Goal: Task Accomplishment & Management: Use online tool/utility

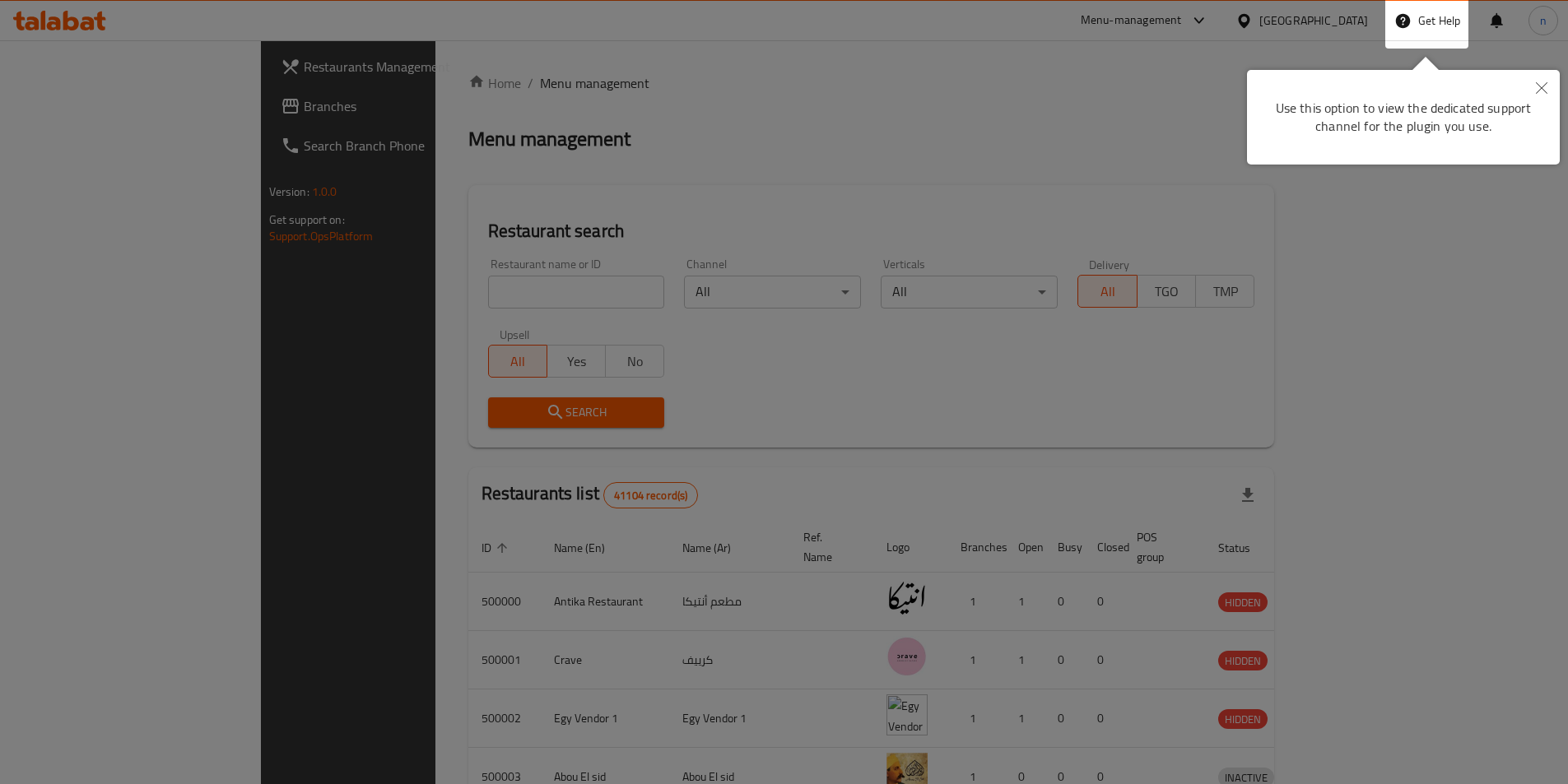
drag, startPoint x: 1552, startPoint y: 81, endPoint x: 1511, endPoint y: 110, distance: 50.2
click at [1552, 81] on button "Close" at bounding box center [1541, 89] width 36 height 38
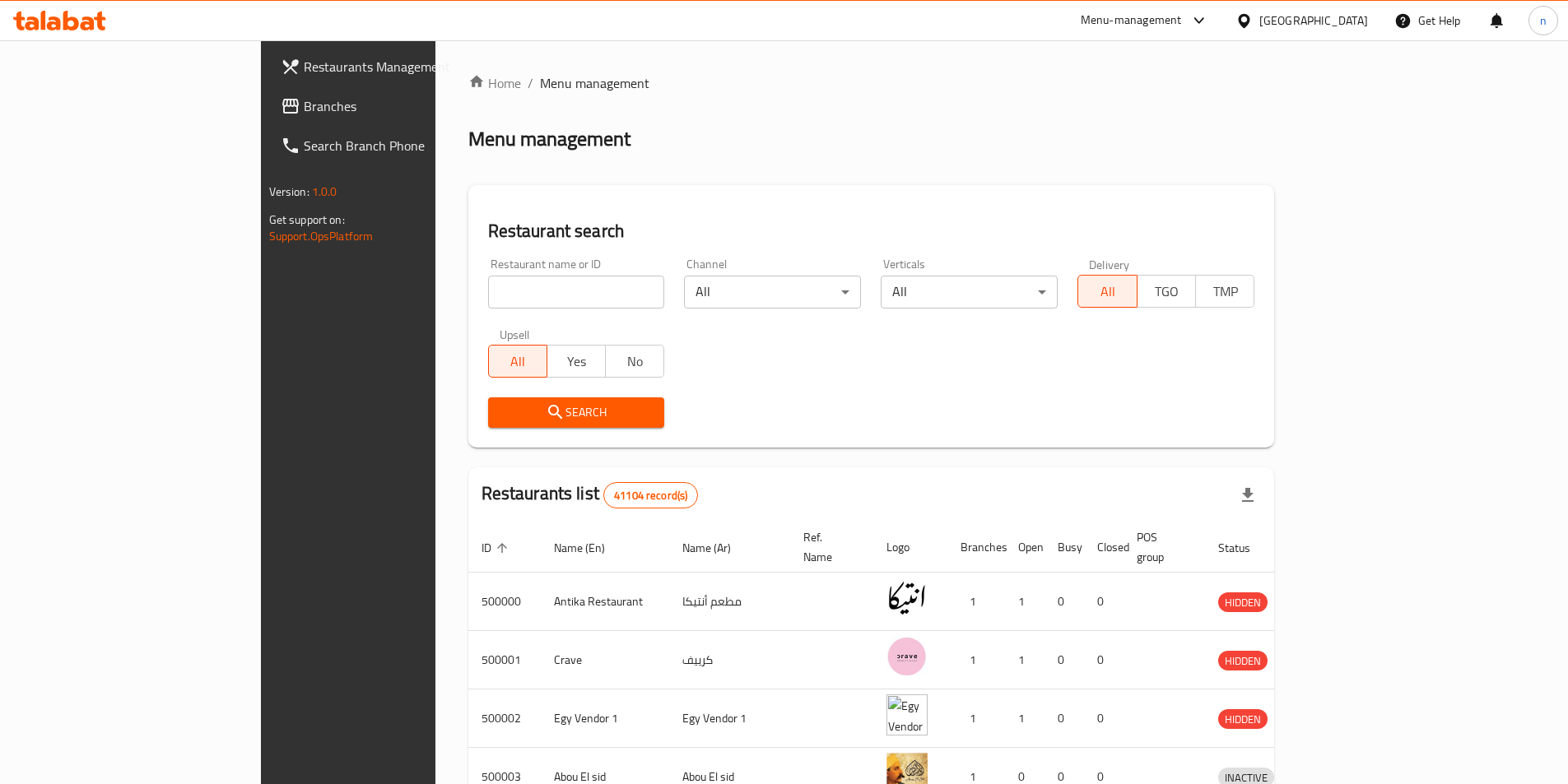
click at [677, 140] on div "Menu management" at bounding box center [871, 139] width 806 height 27
click at [1253, 20] on icon at bounding box center [1244, 21] width 17 height 17
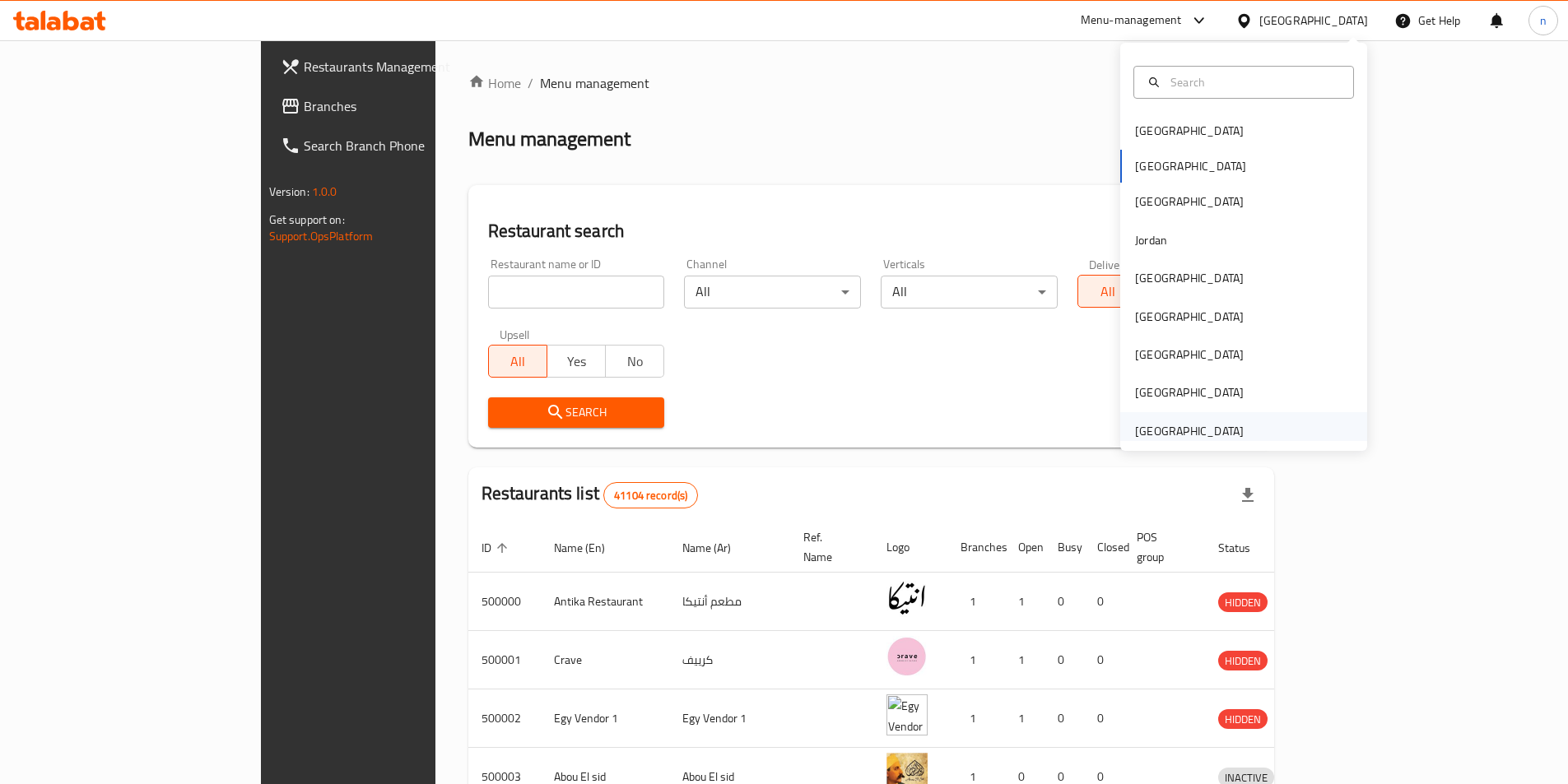
click at [1182, 420] on div "[GEOGRAPHIC_DATA]" at bounding box center [1189, 431] width 135 height 38
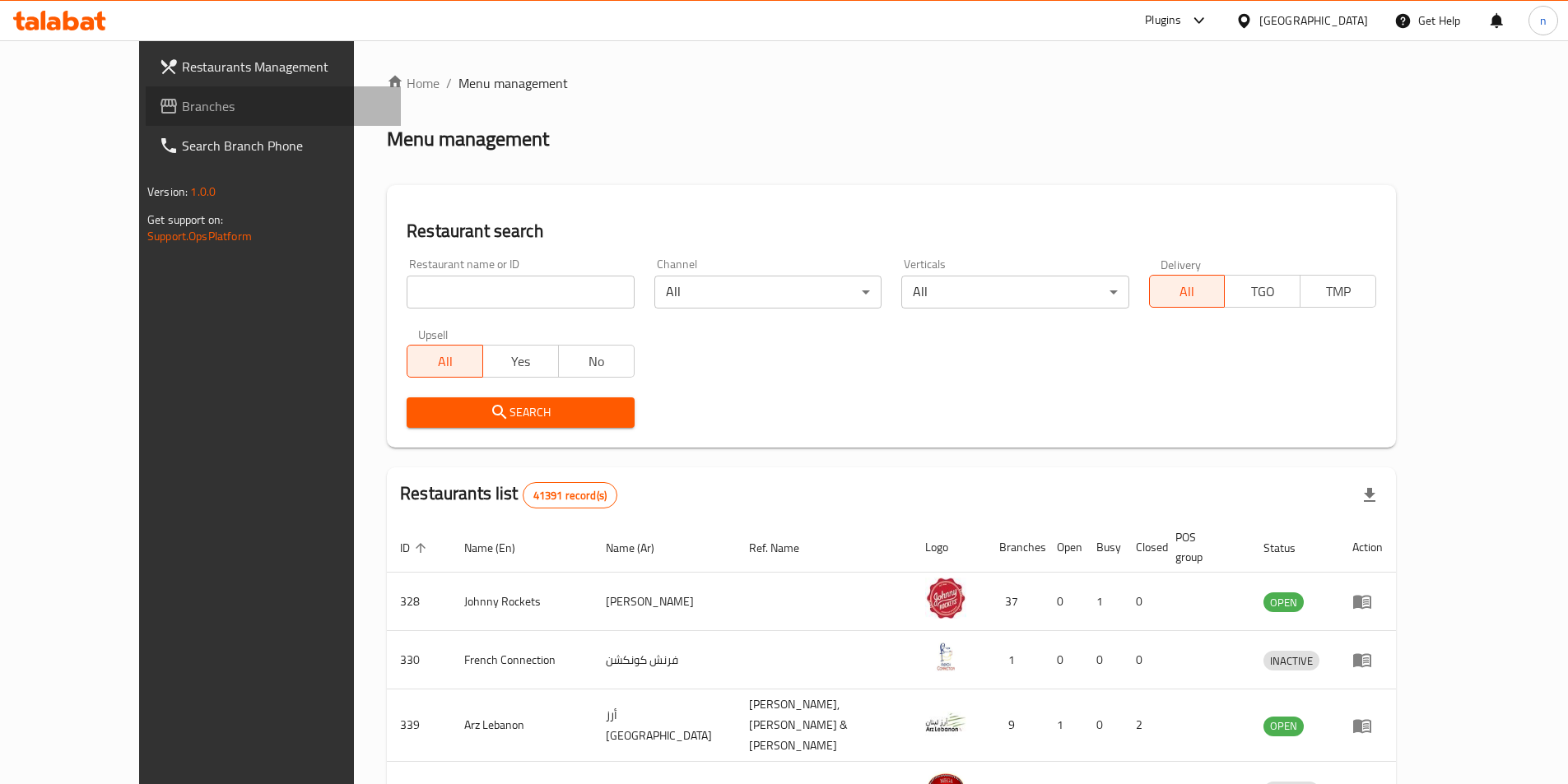
click at [182, 102] on span "Branches" at bounding box center [285, 106] width 206 height 20
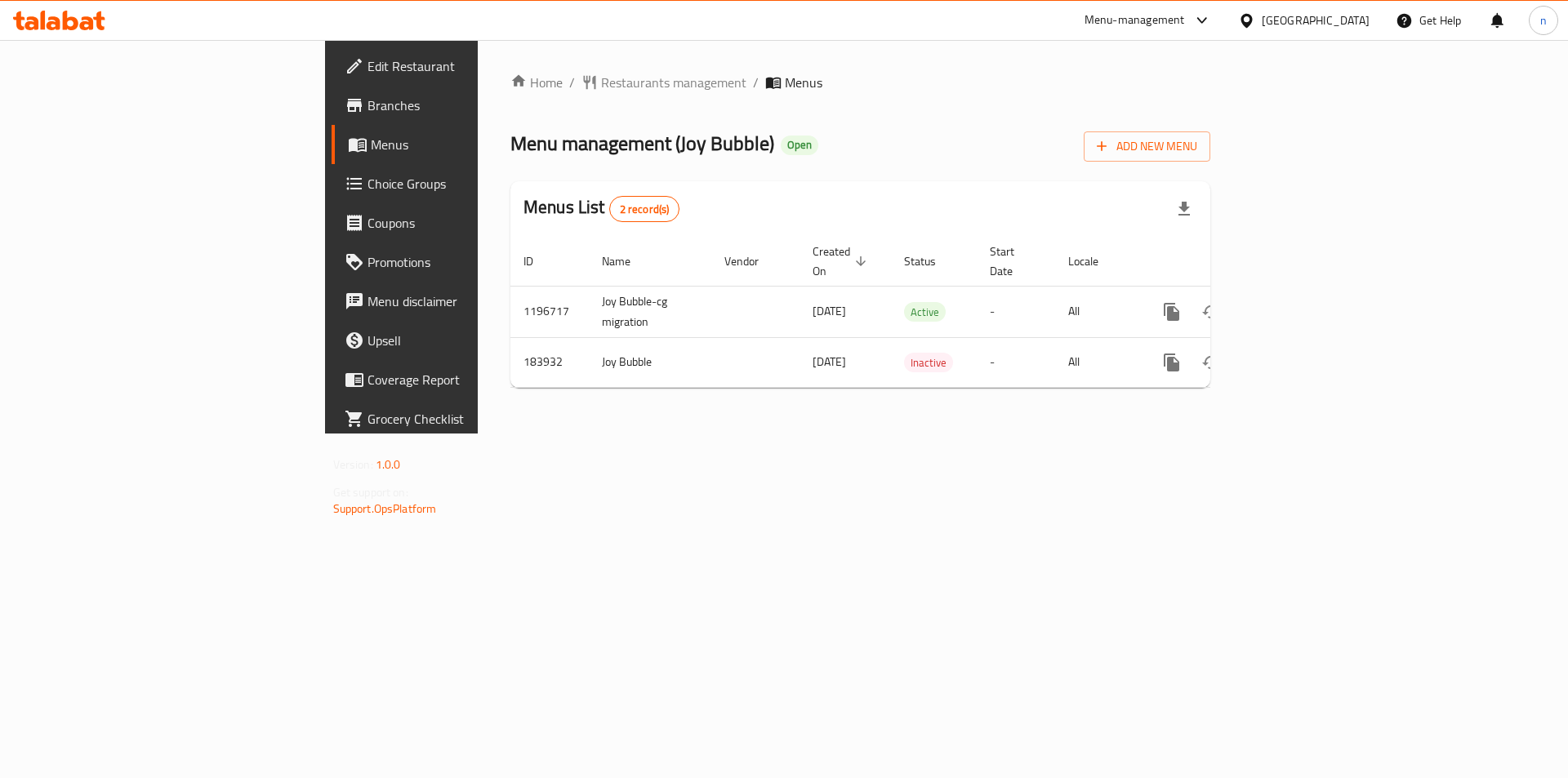
click at [331, 115] on link "Branches" at bounding box center [459, 105] width 256 height 39
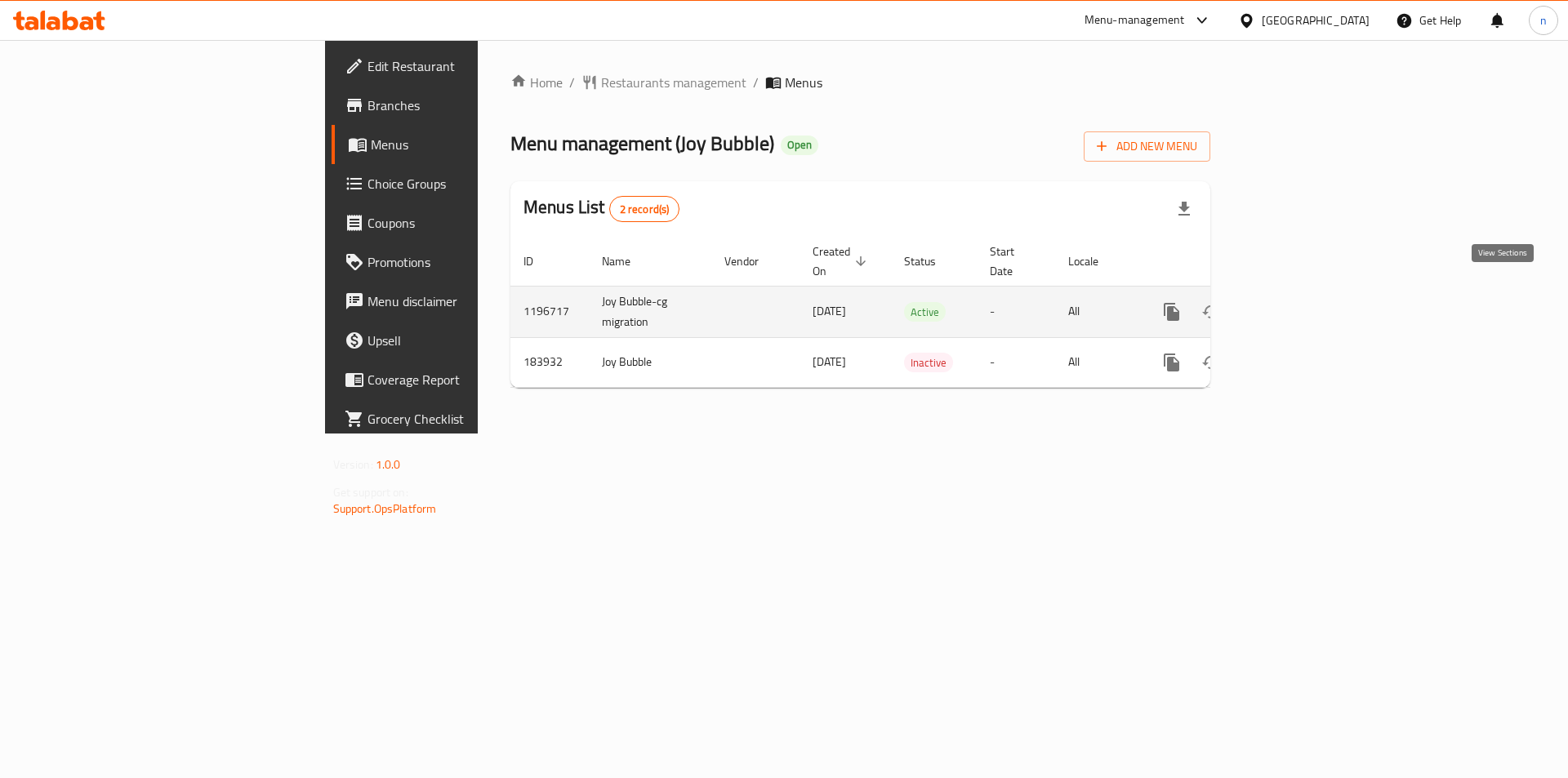
click at [1299, 302] on icon "enhanced table" at bounding box center [1289, 311] width 20 height 20
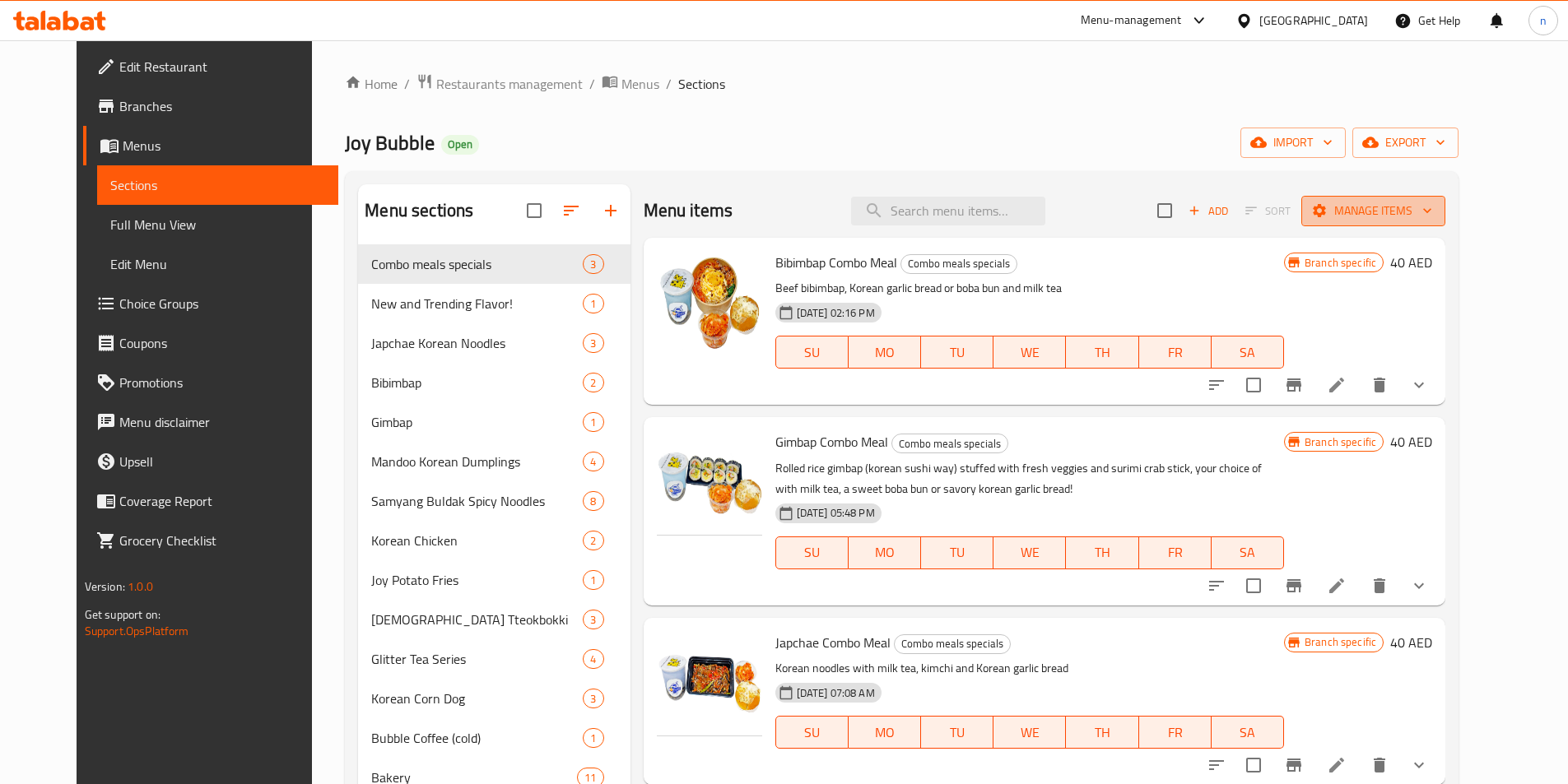
click at [1418, 196] on button "Manage items" at bounding box center [1373, 211] width 144 height 31
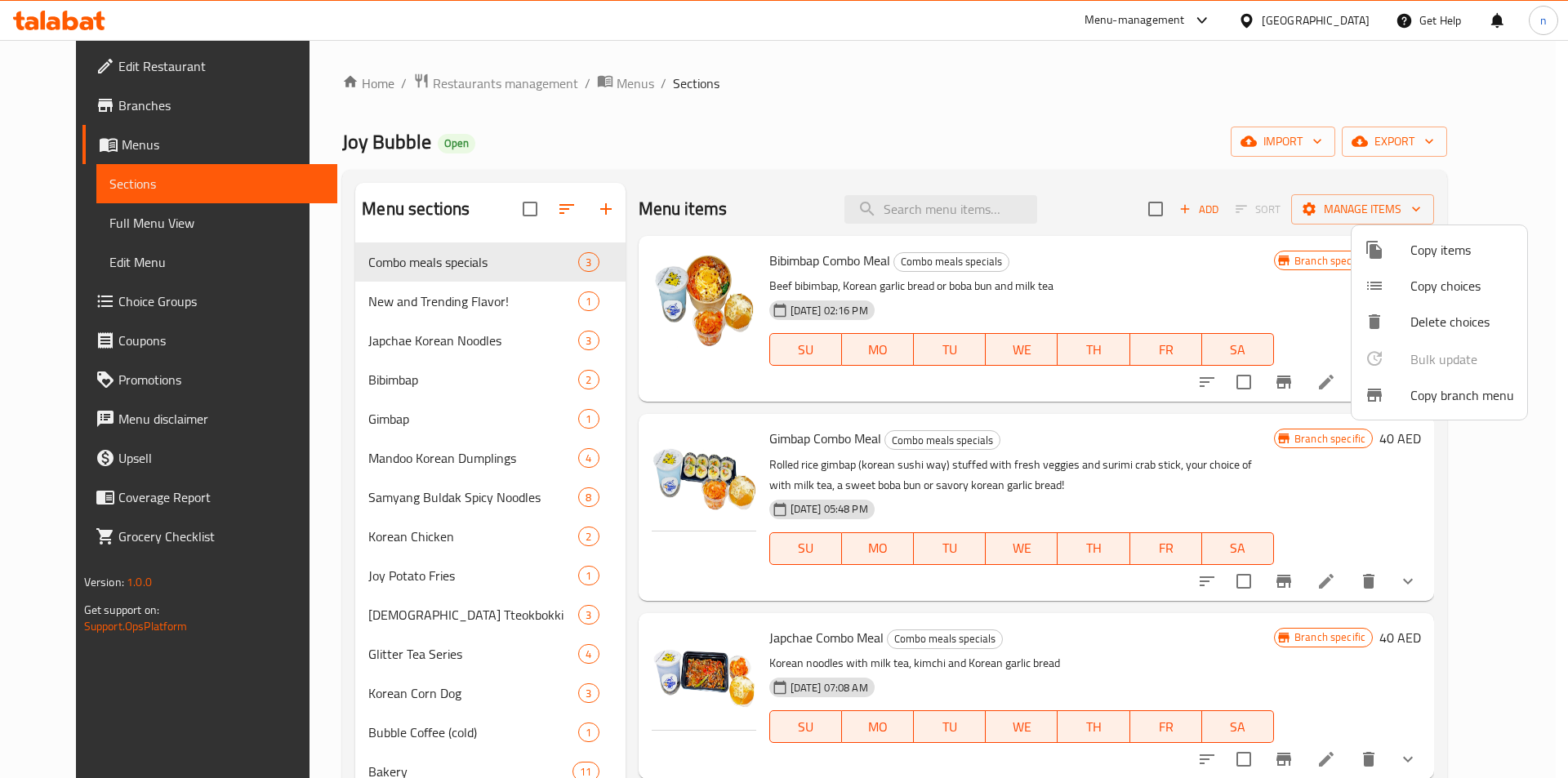
click at [1406, 391] on div at bounding box center [1387, 395] width 45 height 20
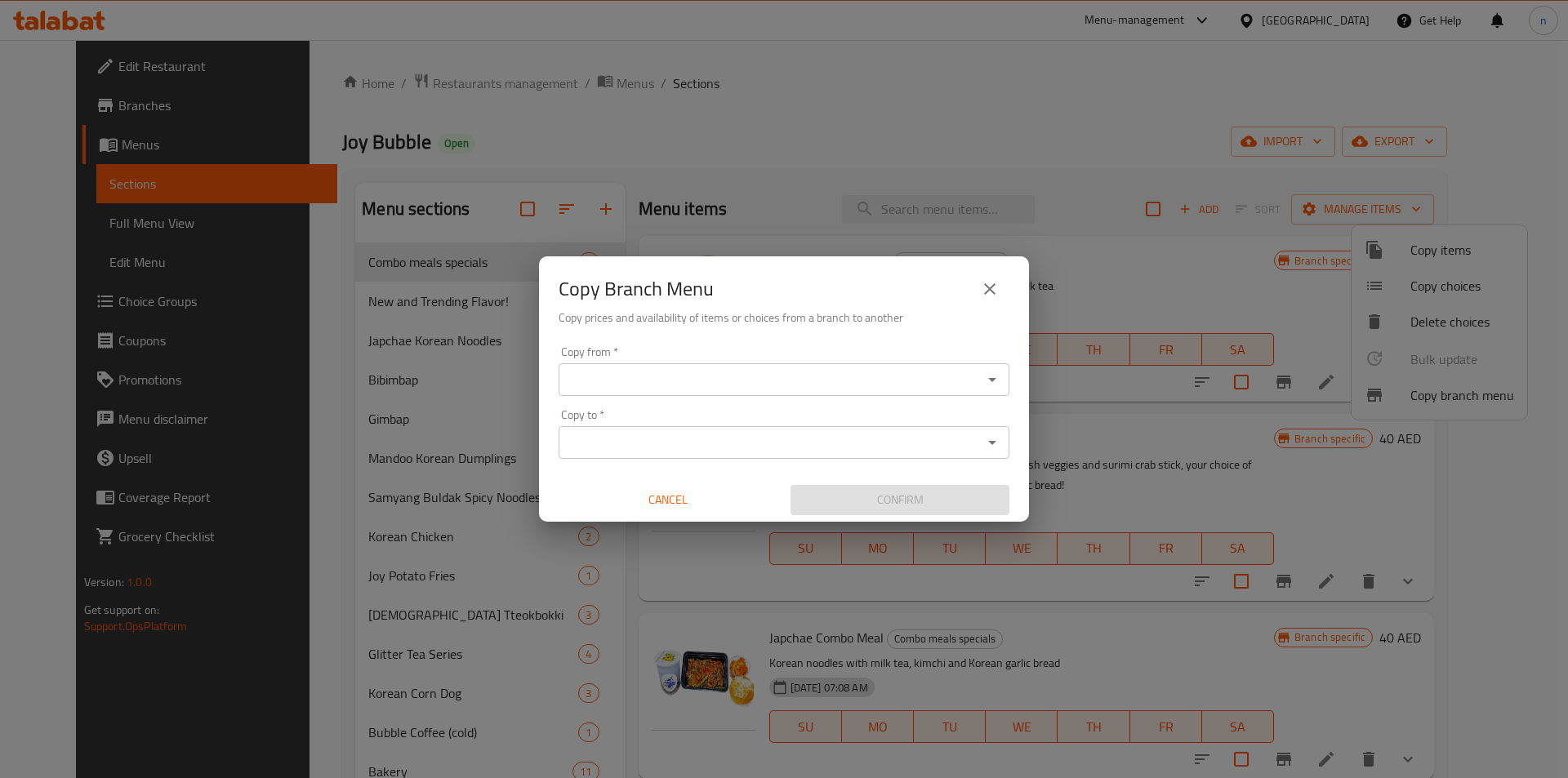
click at [769, 372] on input "Copy from   *" at bounding box center [770, 380] width 414 height 23
click at [751, 379] on input "Copy from   *" at bounding box center [770, 380] width 414 height 23
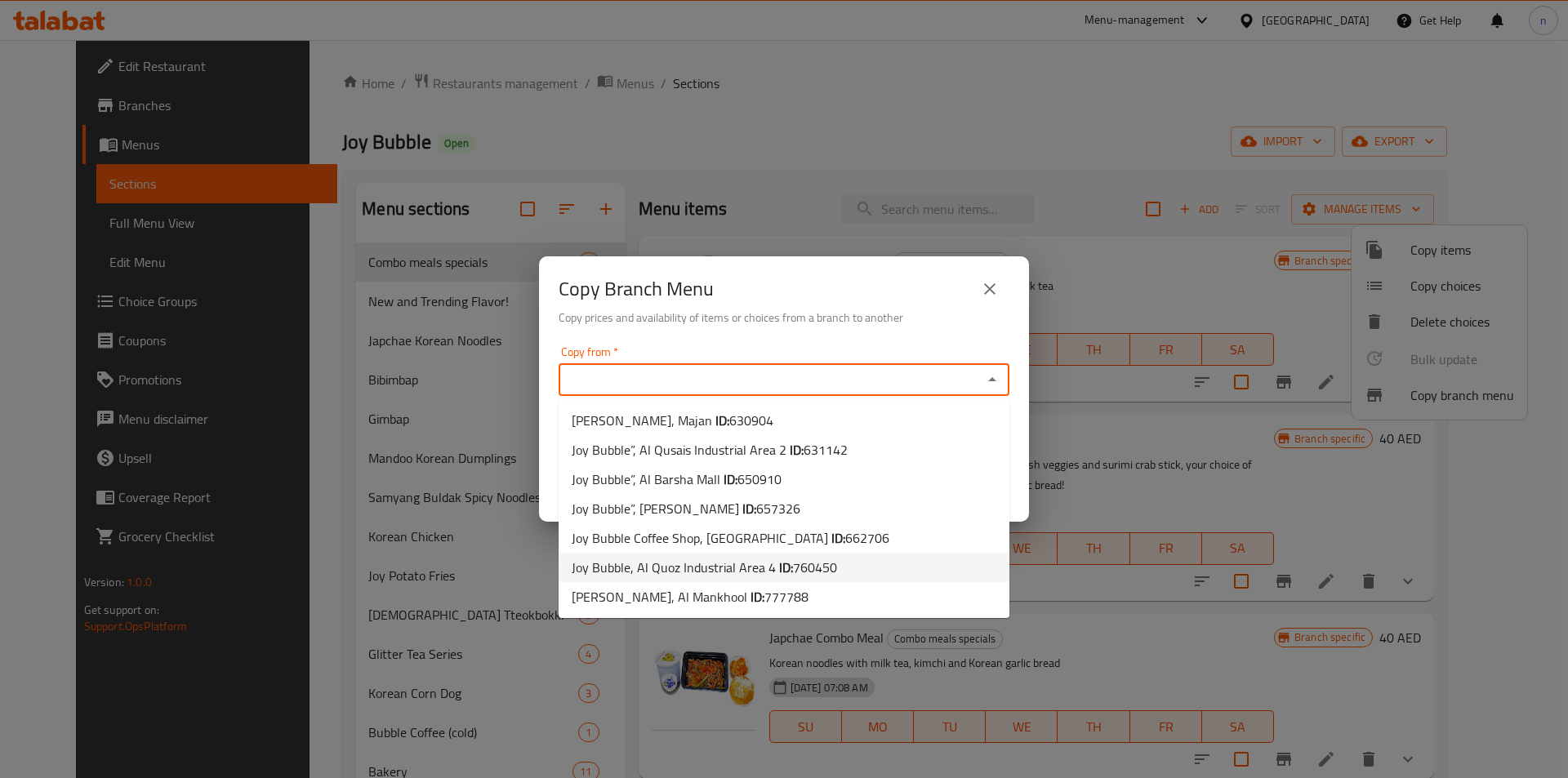
click at [797, 561] on span "760450" at bounding box center [814, 567] width 45 height 25
type input "Joy Bubble, Al Quoz Industrial Area 4"
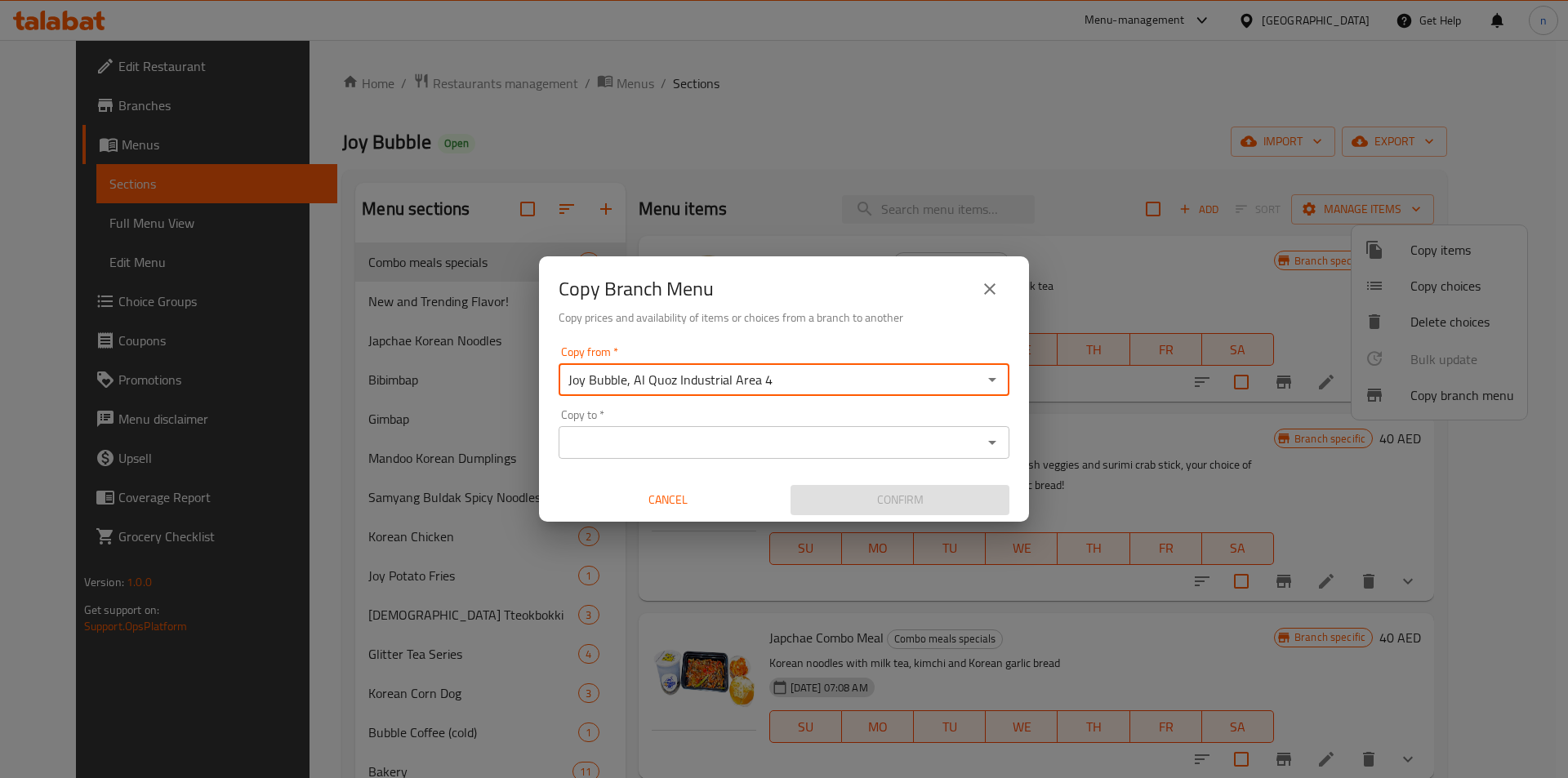
click at [838, 435] on input "Copy to   *" at bounding box center [770, 442] width 414 height 23
click at [624, 442] on input "Copy to   *" at bounding box center [770, 442] width 414 height 23
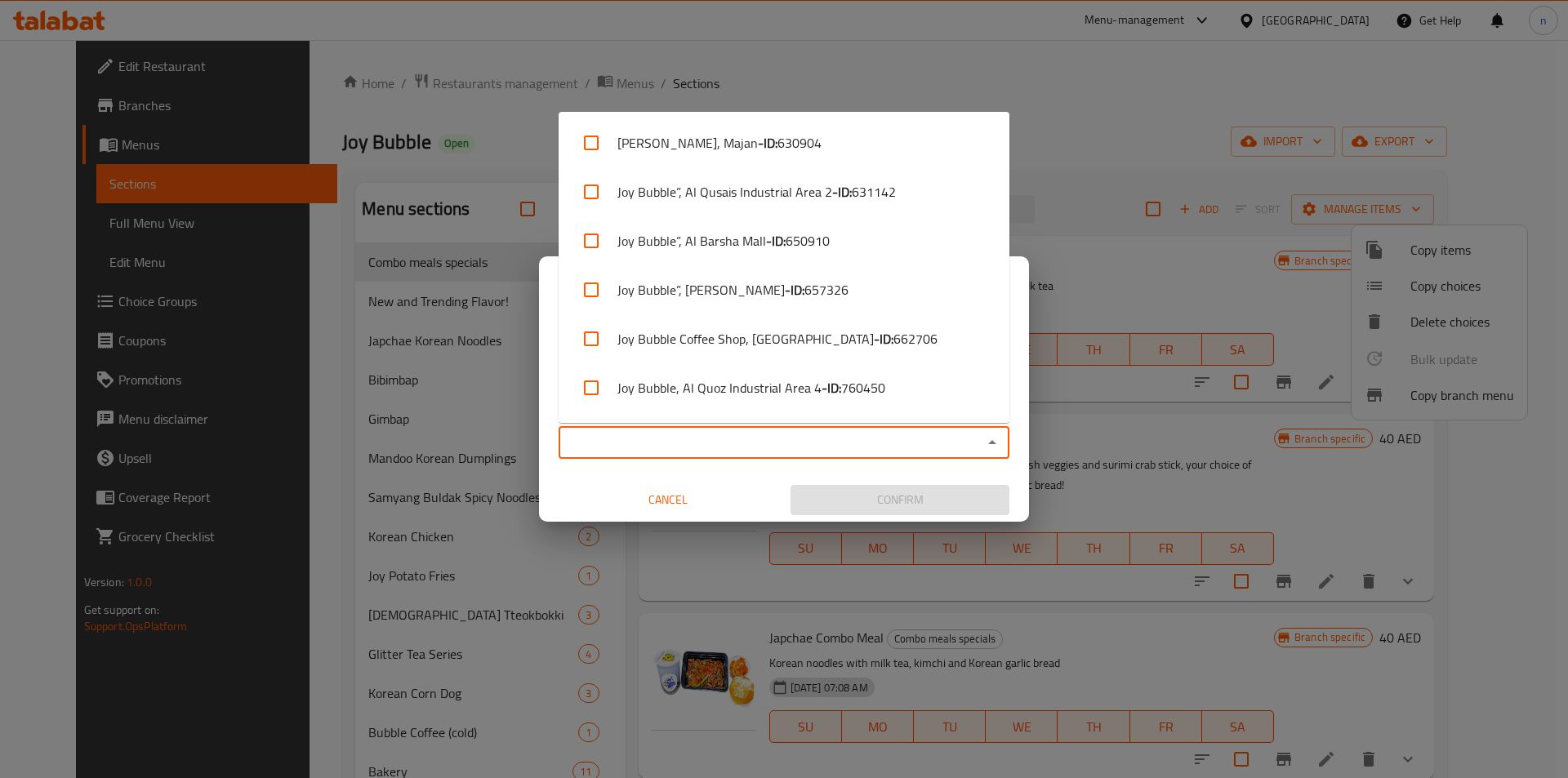
click at [752, 472] on div "Copy from   * Joy Bubble, Al Quoz Industrial Area 4 Copy from * Copy to   * Cop…" at bounding box center [783, 431] width 490 height 182
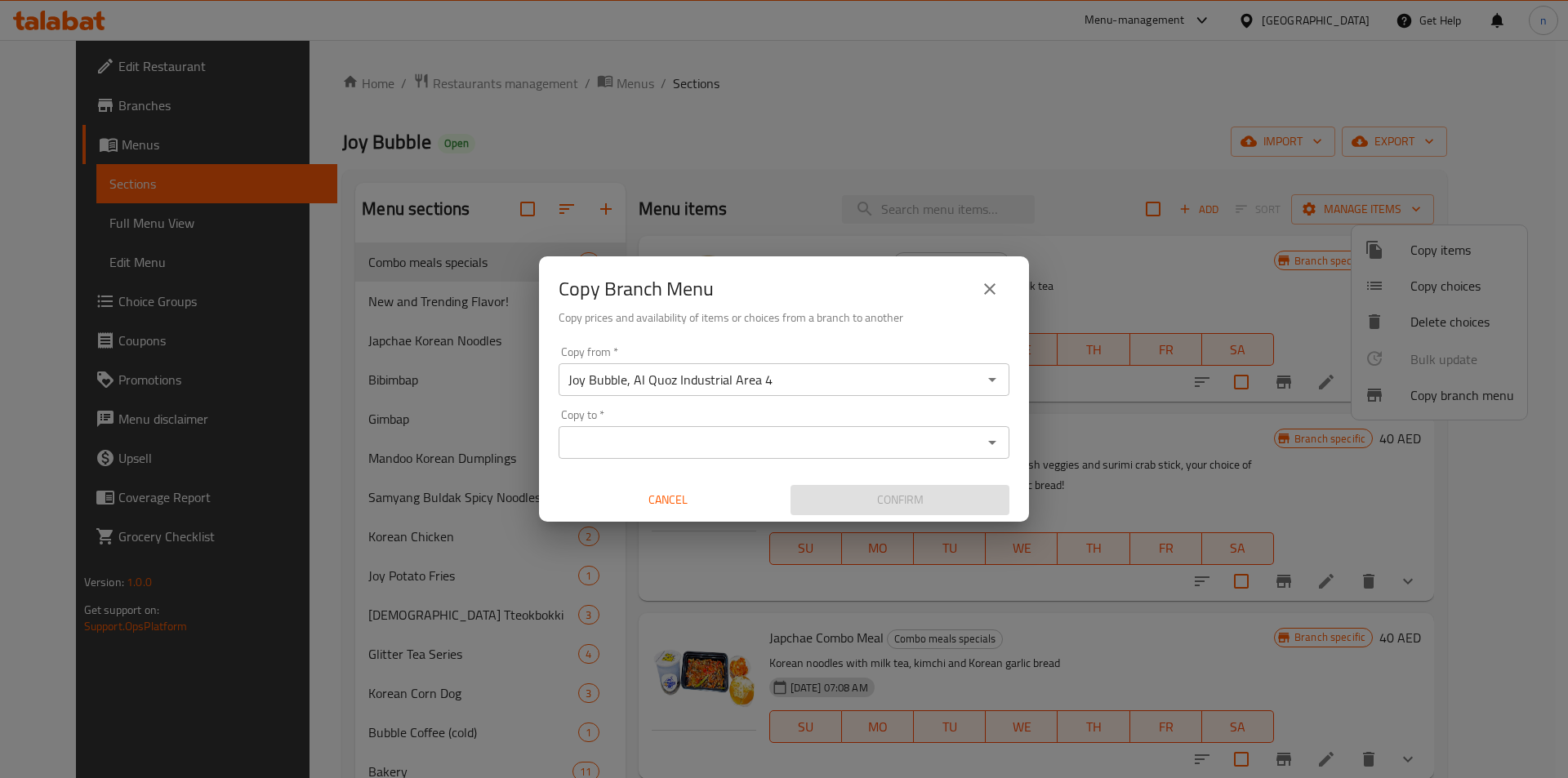
click at [998, 441] on icon "Open" at bounding box center [992, 442] width 20 height 20
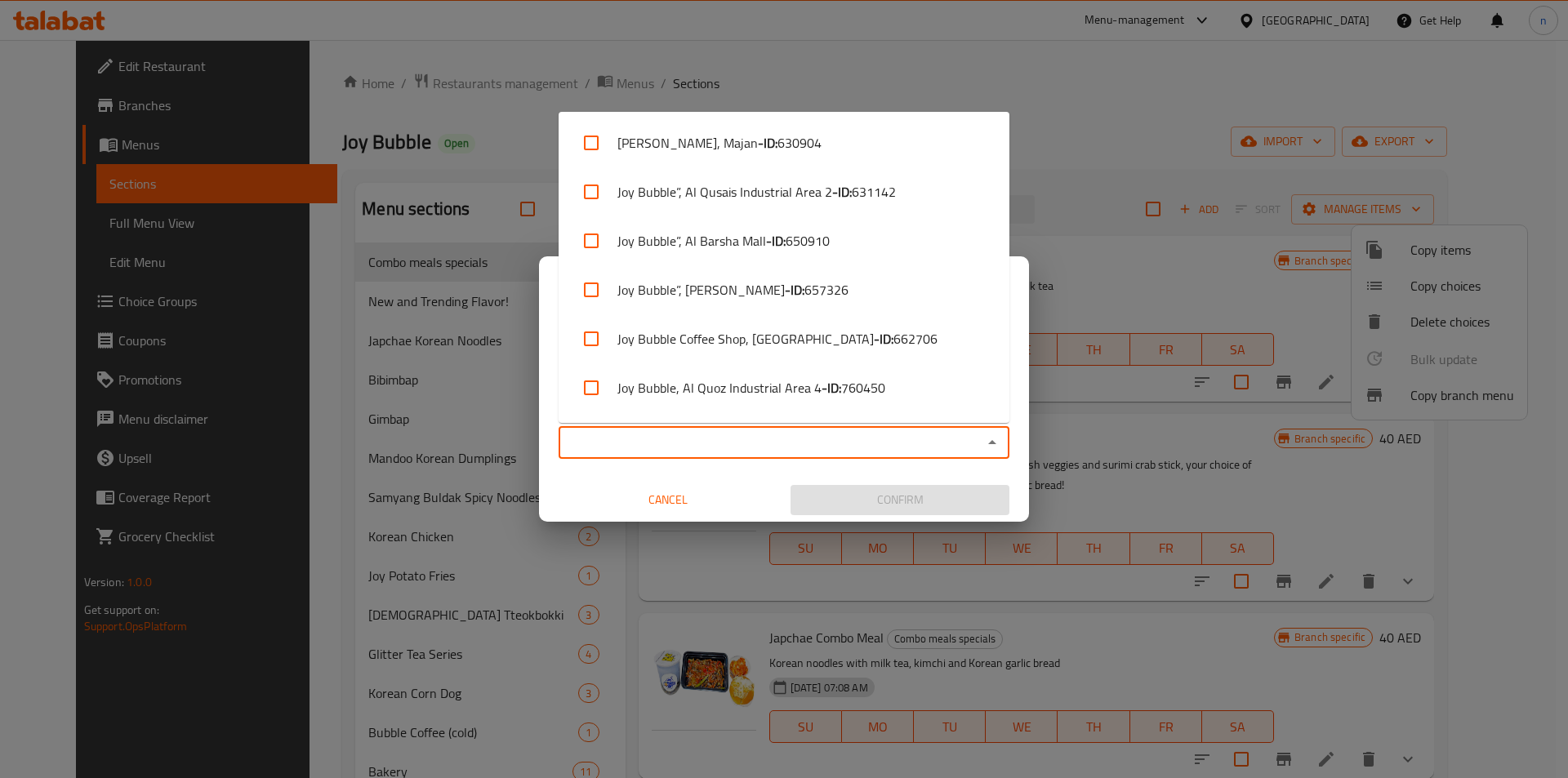
click at [998, 442] on icon "Close" at bounding box center [992, 442] width 20 height 20
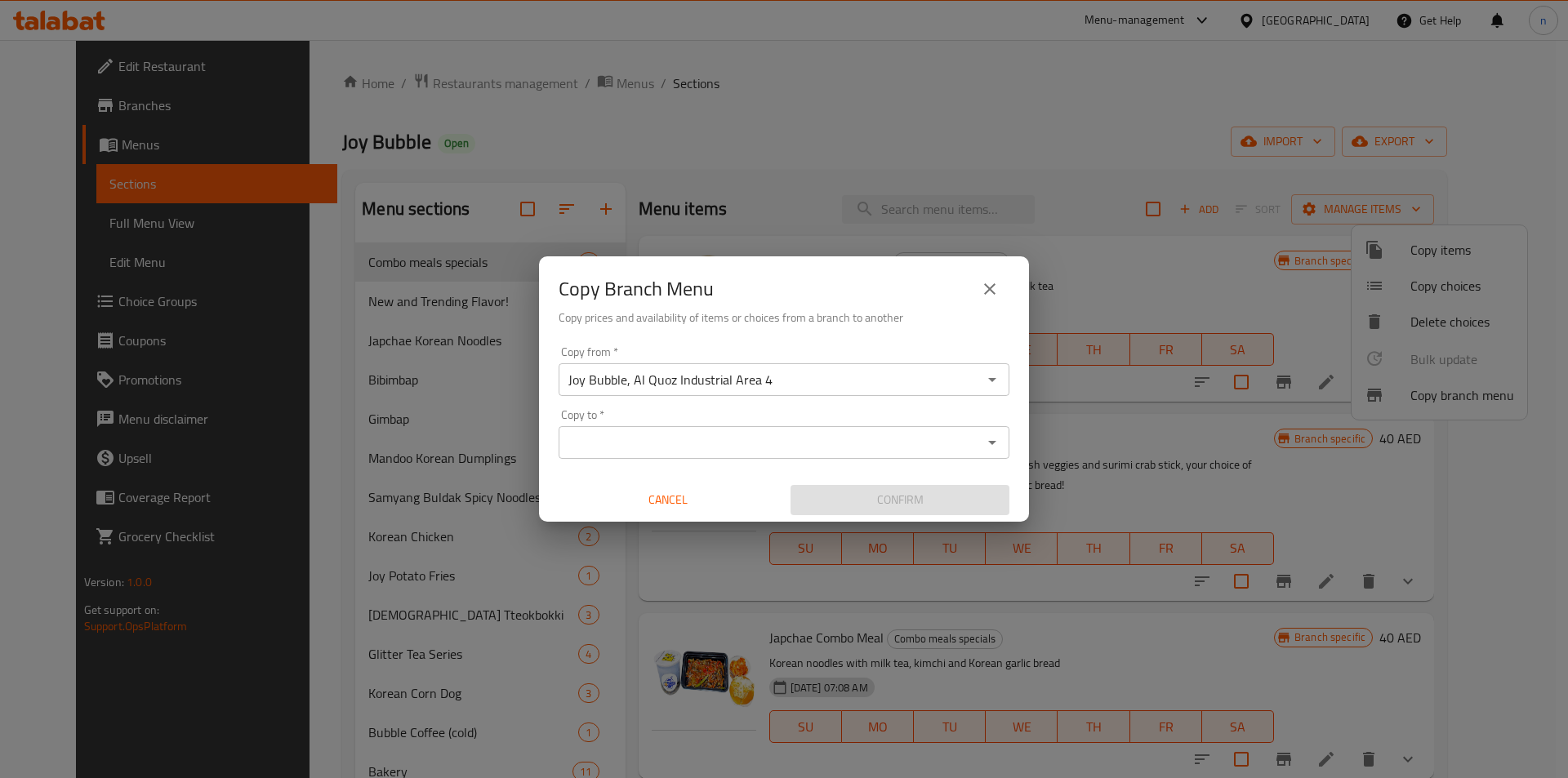
click at [984, 444] on icon "Open" at bounding box center [992, 442] width 20 height 20
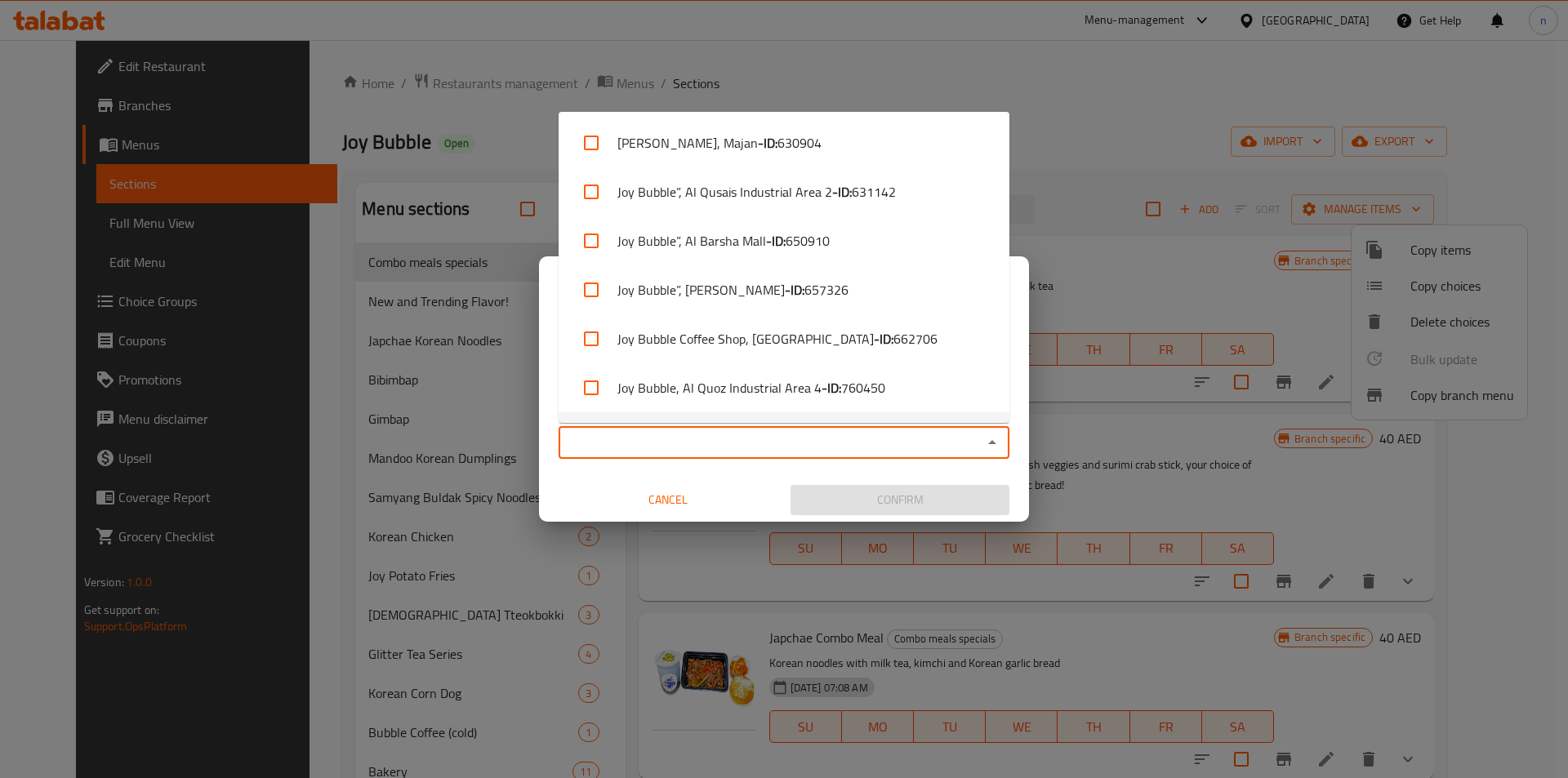
click at [990, 440] on icon "Close" at bounding box center [992, 442] width 20 height 20
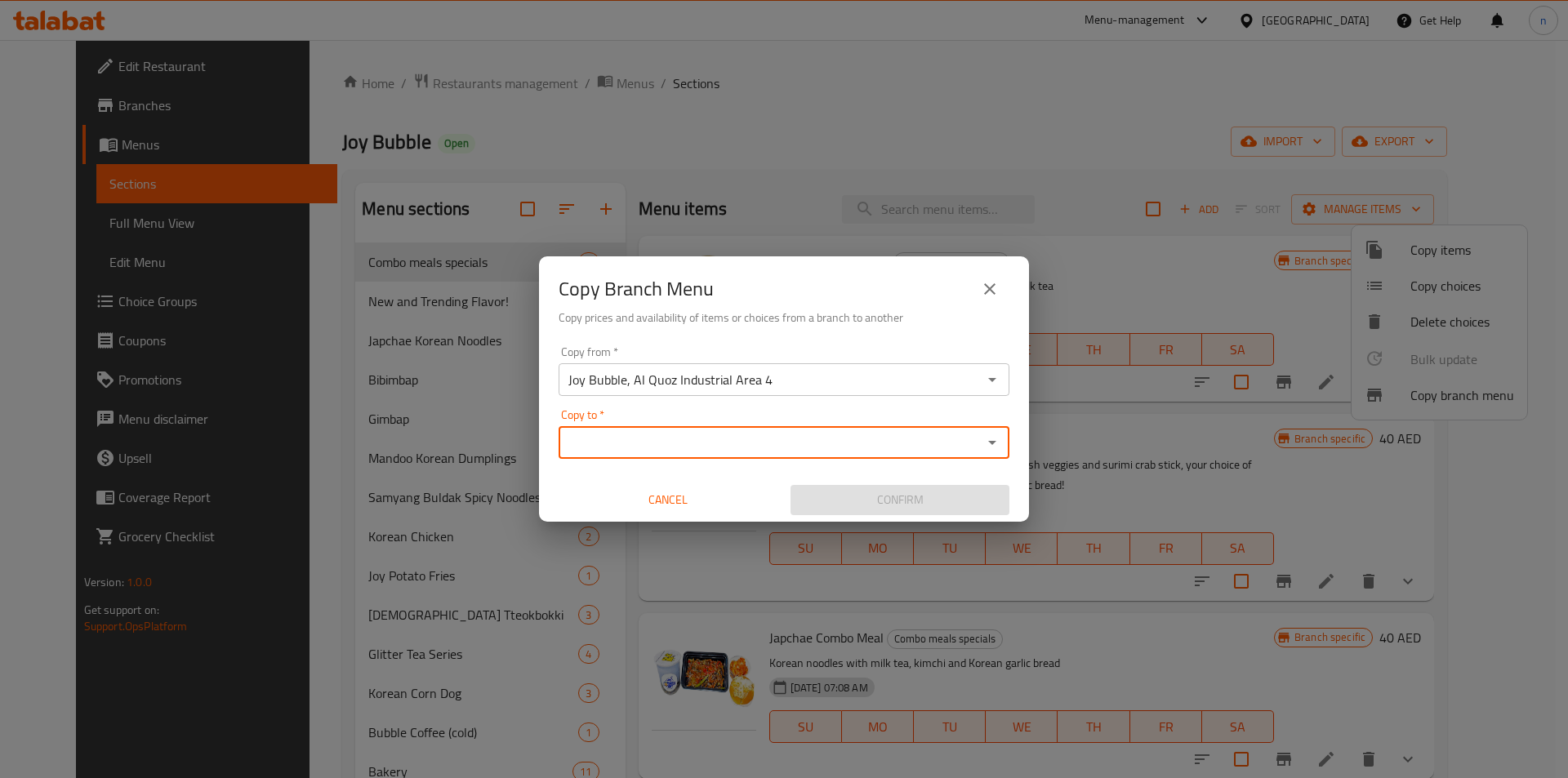
click at [989, 294] on icon "close" at bounding box center [989, 289] width 20 height 20
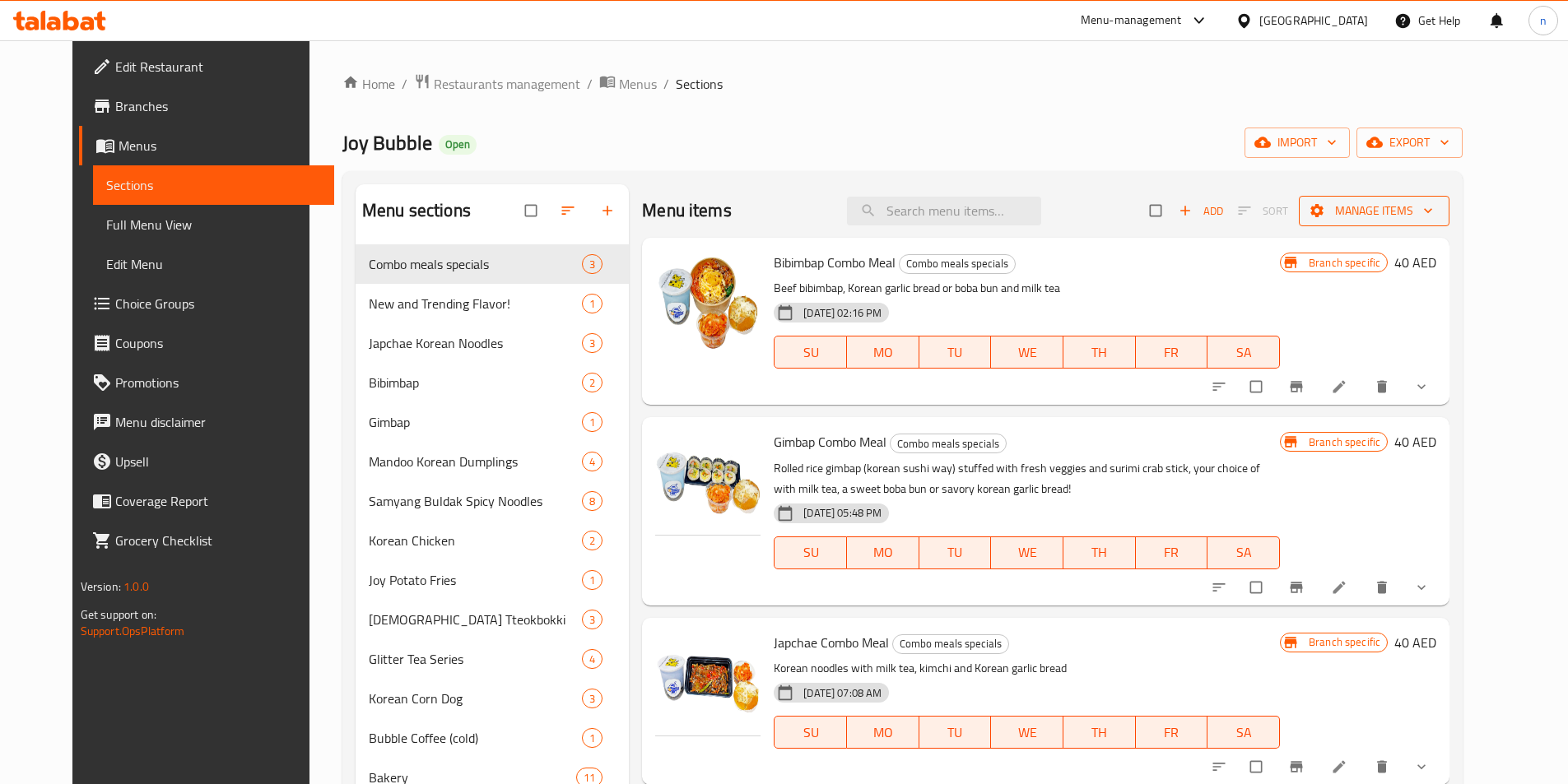
click at [1417, 204] on span "Manage items" at bounding box center [1374, 211] width 124 height 21
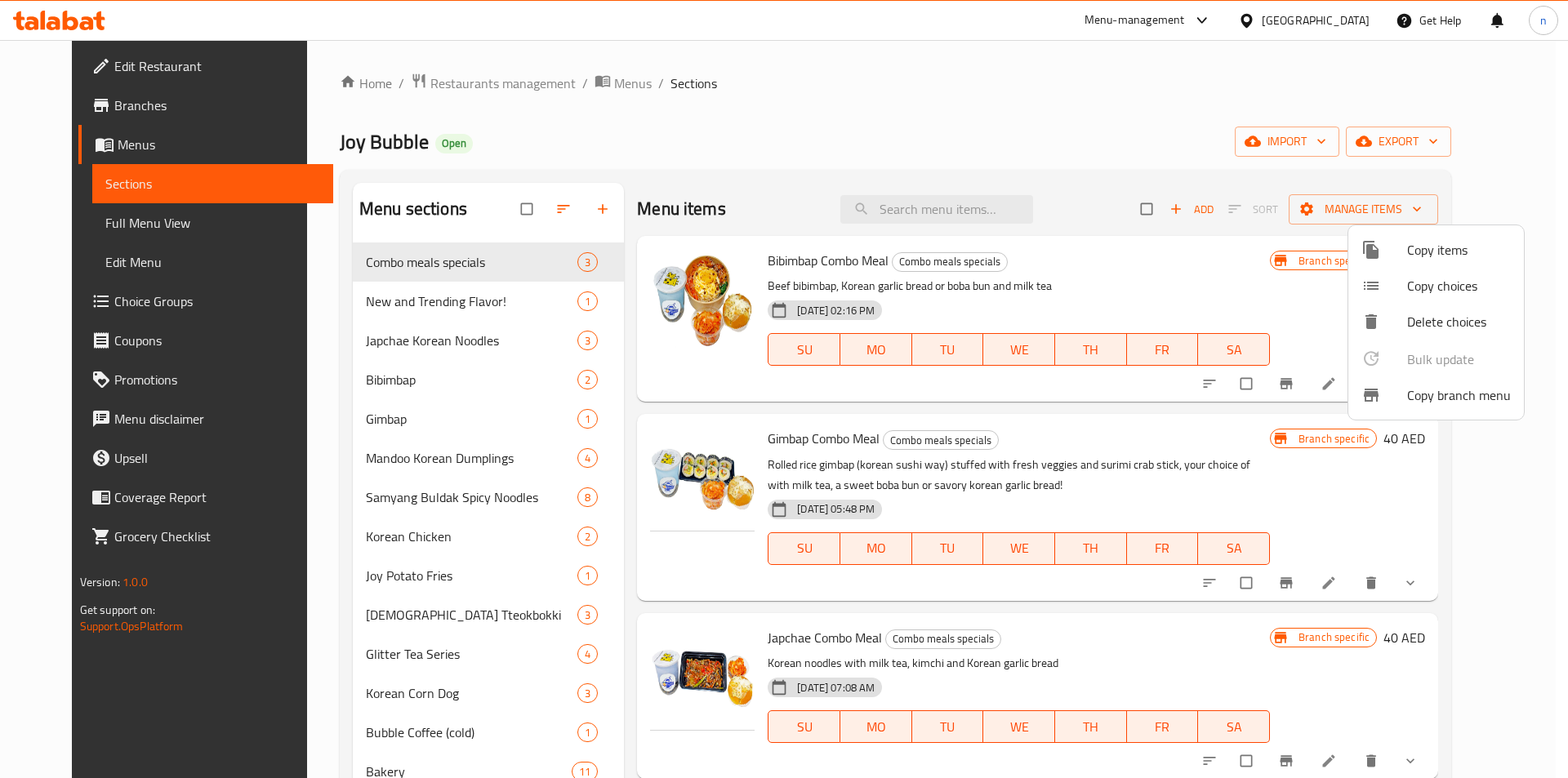
click at [1430, 390] on span "Copy branch menu" at bounding box center [1459, 395] width 104 height 20
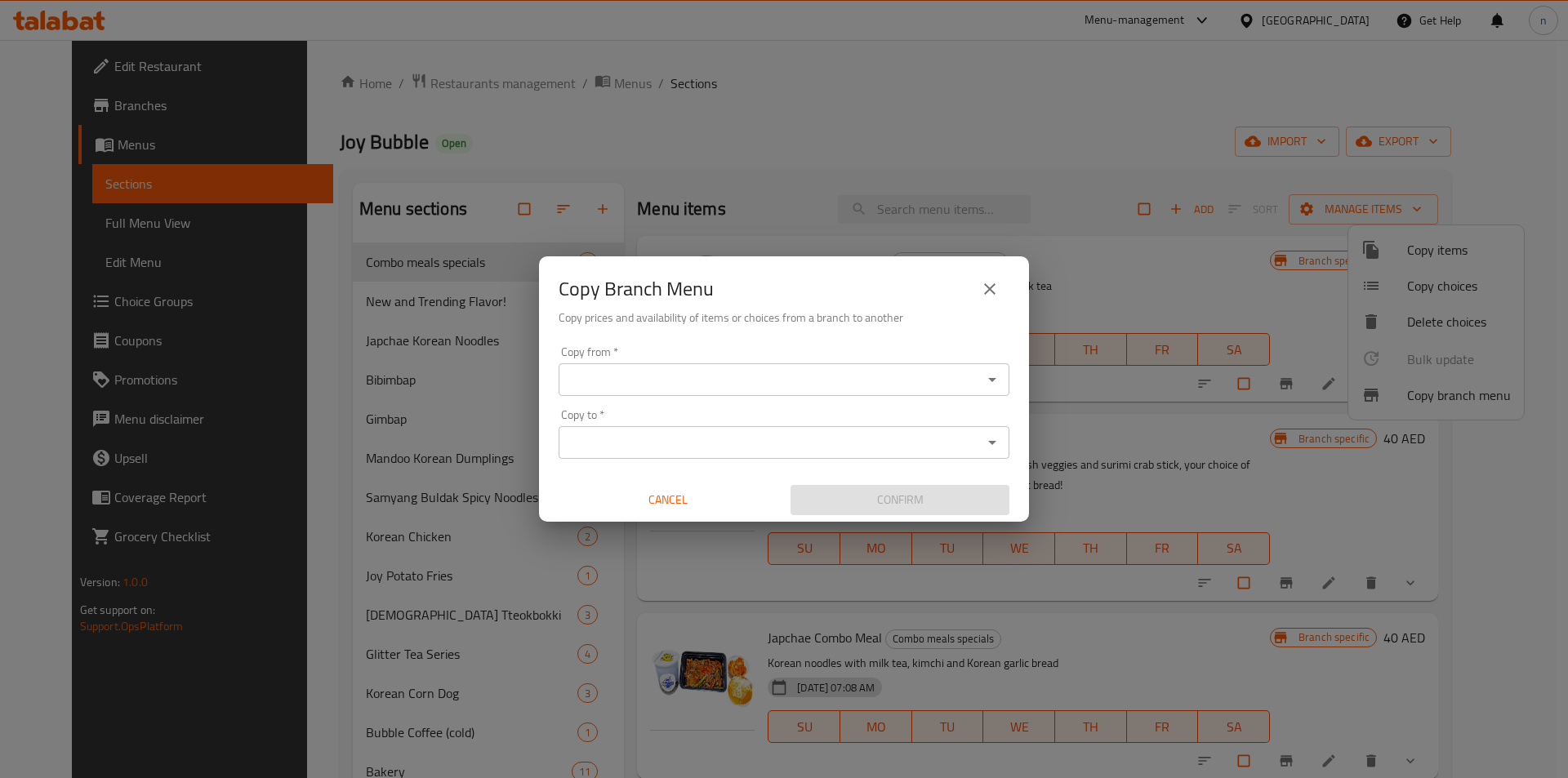
click at [992, 437] on icon "Open" at bounding box center [992, 442] width 20 height 20
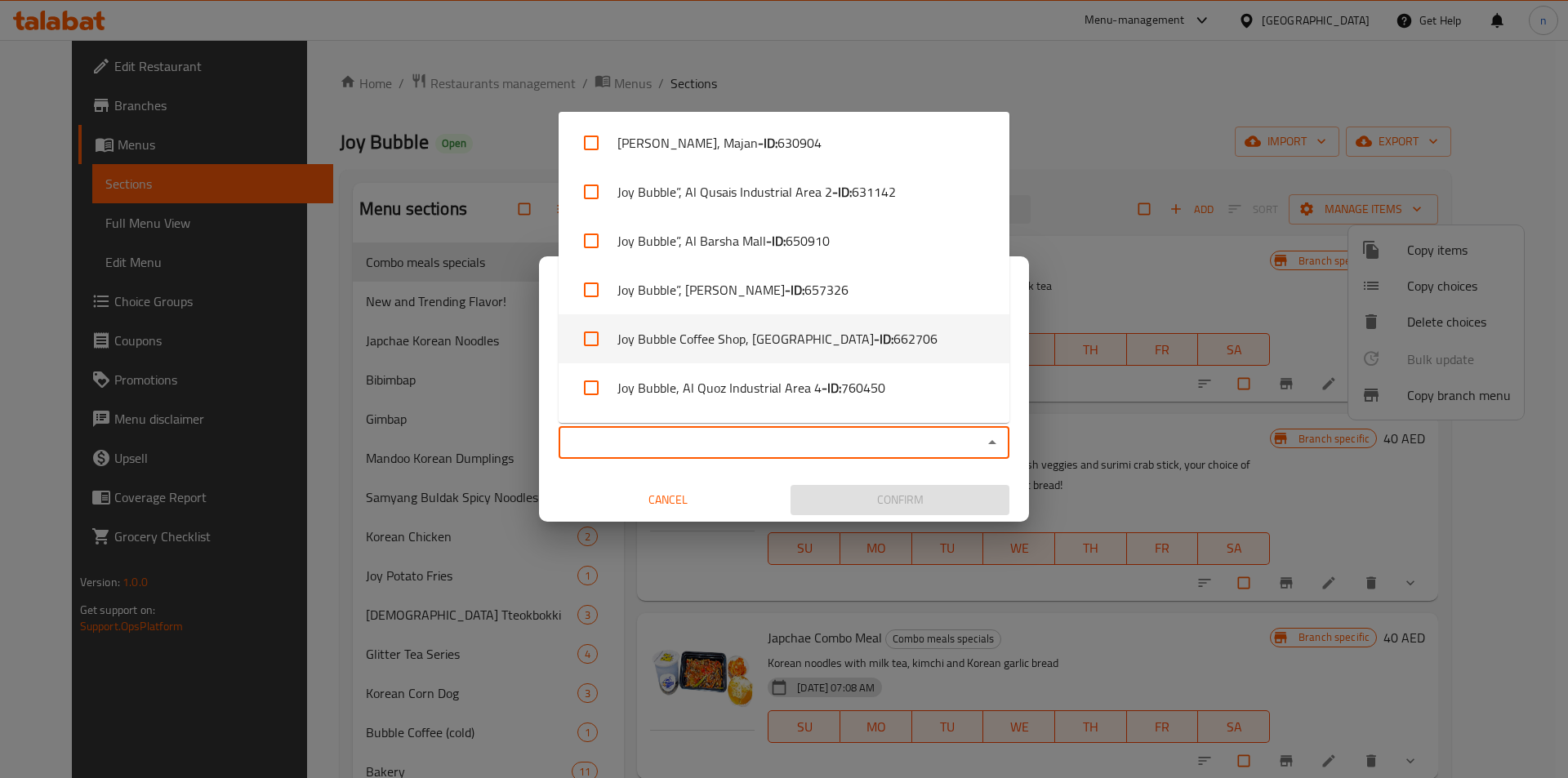
click at [1213, 70] on div "Copy Branch Menu Copy prices and availability of items or choices from a branch…" at bounding box center [784, 389] width 1568 height 778
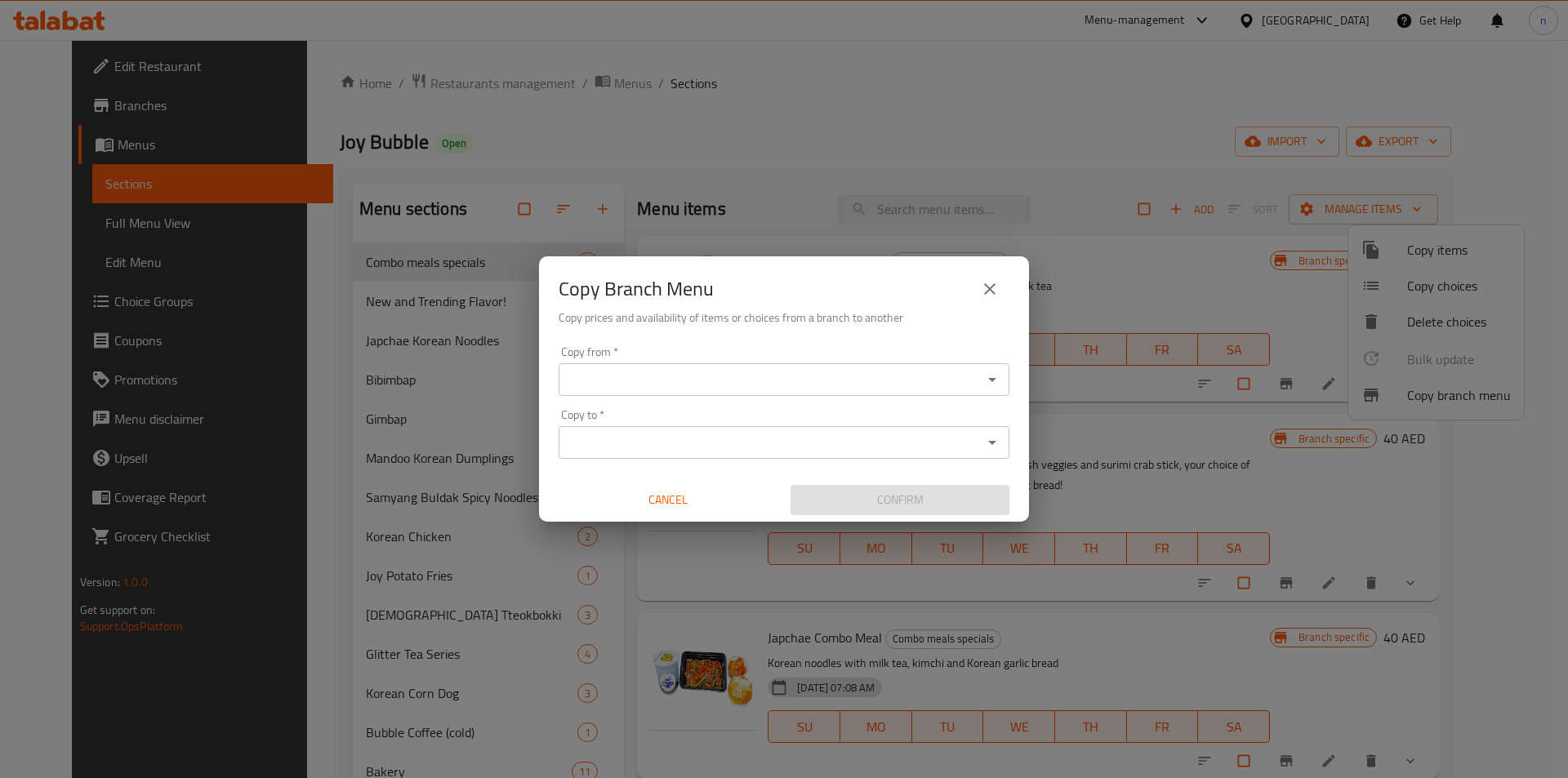
click at [1185, 91] on div "Copy Branch Menu Copy prices and availability of items or choices from a branch…" at bounding box center [784, 389] width 1568 height 778
click at [1000, 292] on button "close" at bounding box center [989, 289] width 39 height 39
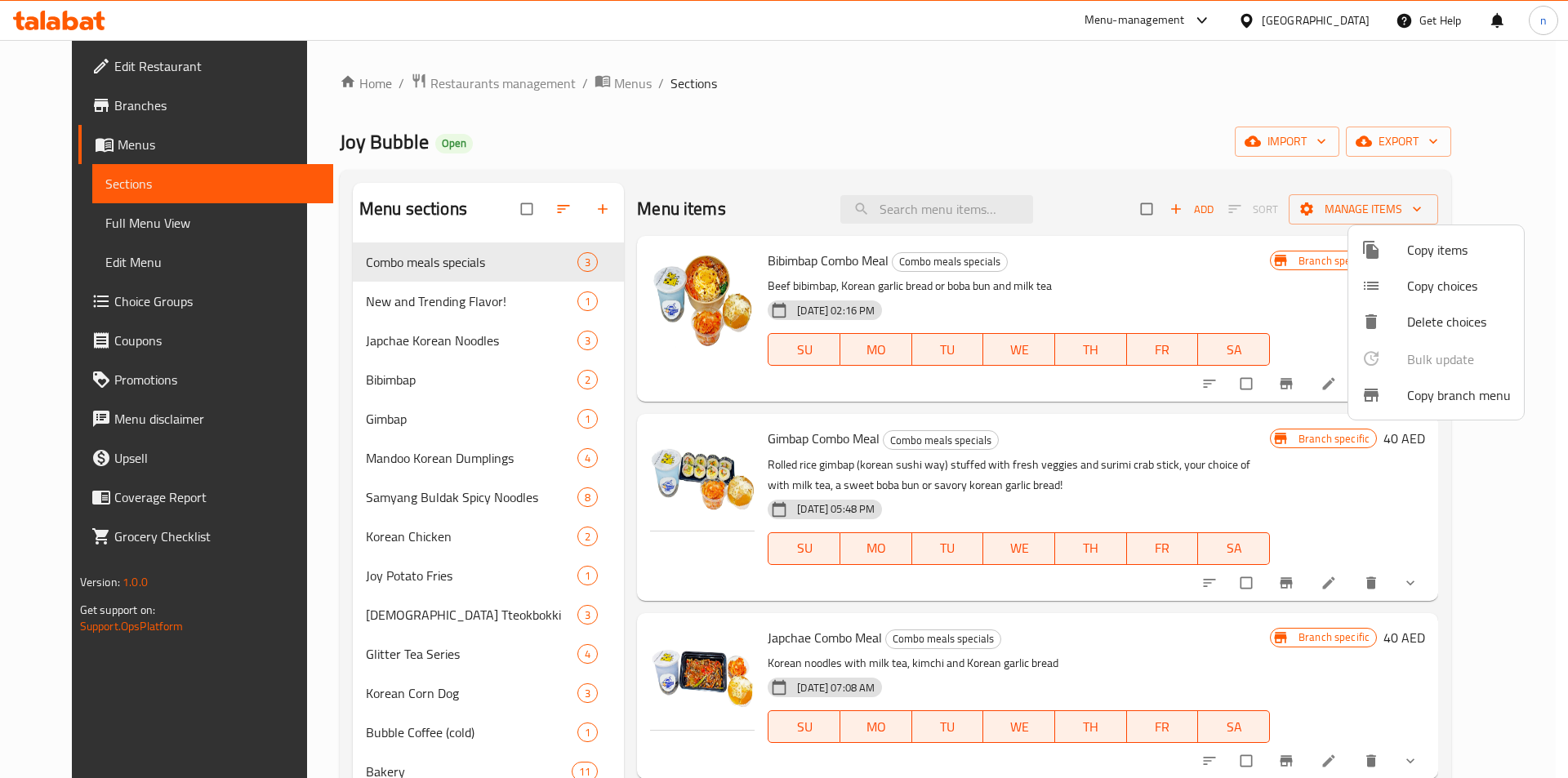
click at [52, 112] on div at bounding box center [784, 389] width 1568 height 778
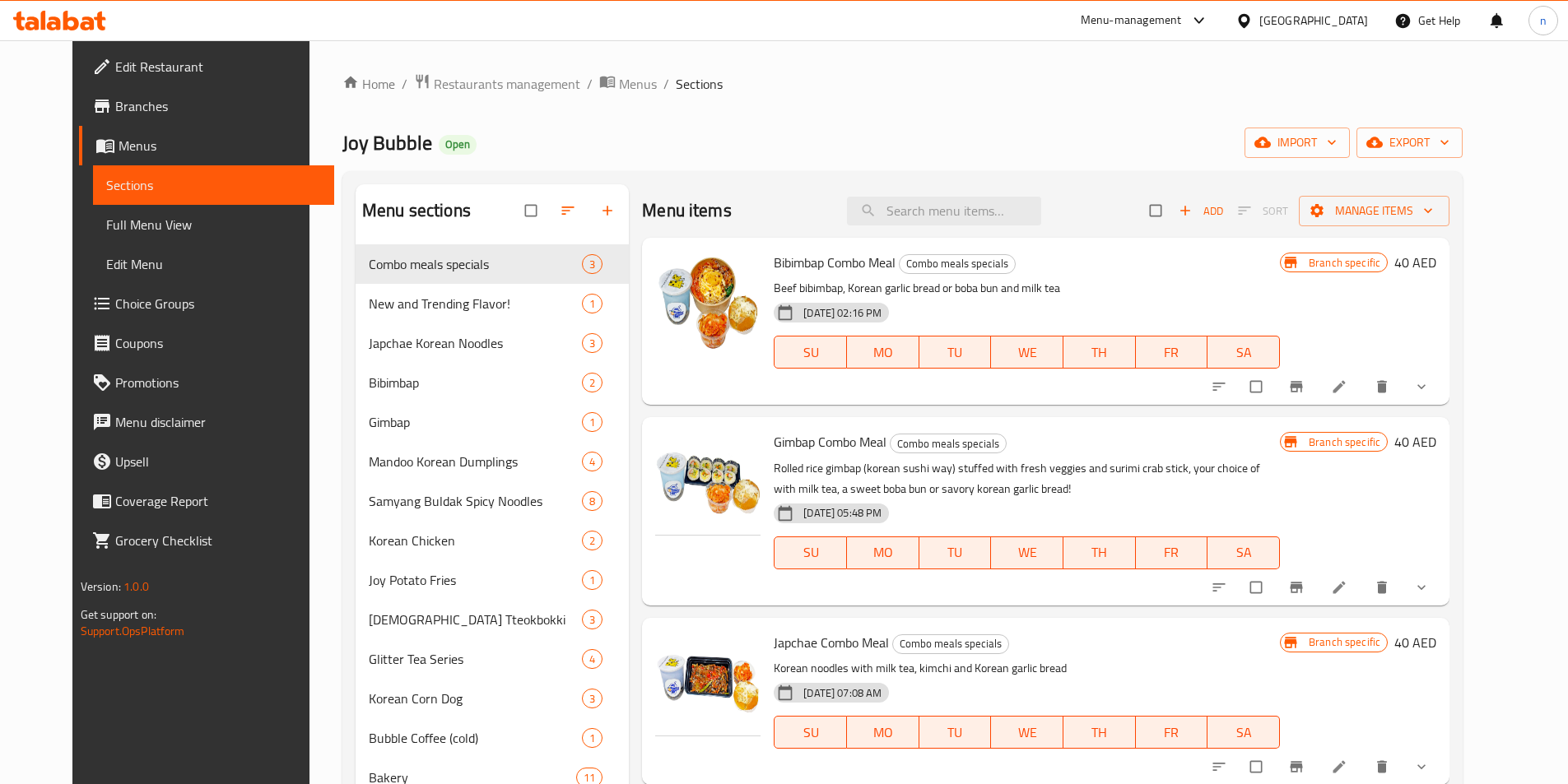
click at [115, 110] on span "Branches" at bounding box center [219, 106] width 206 height 20
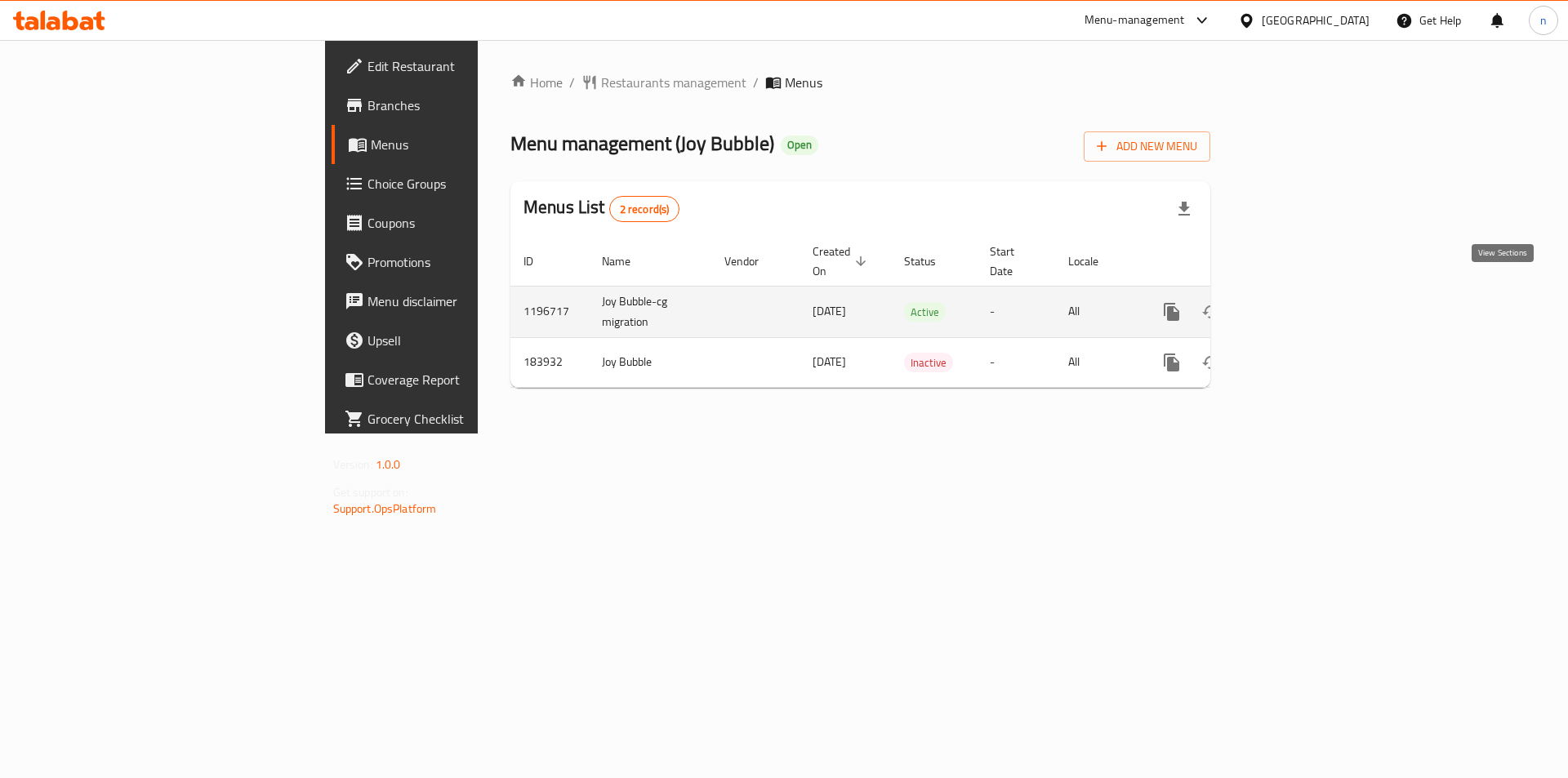
click at [1299, 302] on icon "enhanced table" at bounding box center [1289, 311] width 20 height 20
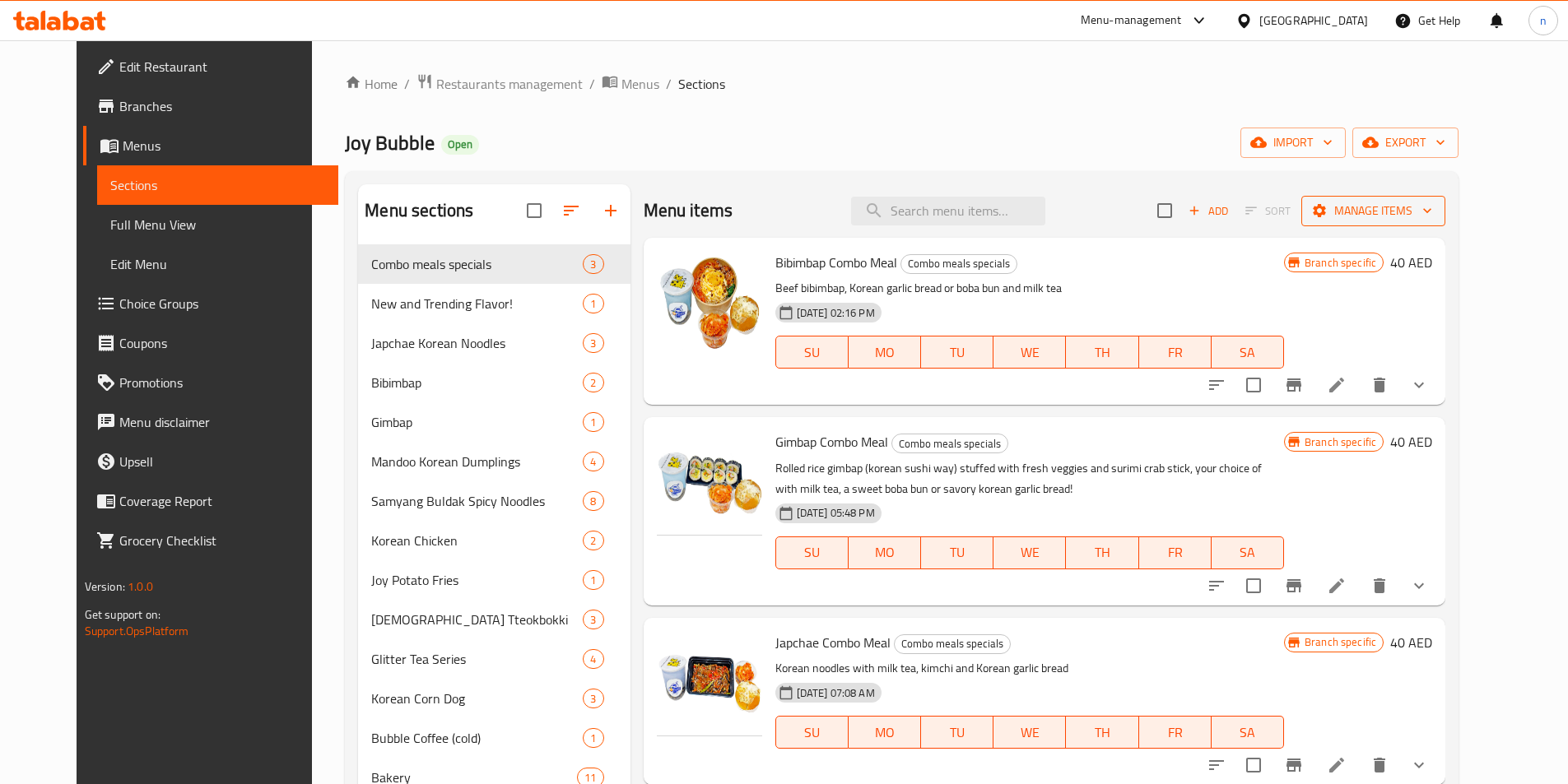
click at [1432, 216] on span "Manage items" at bounding box center [1372, 211] width 117 height 21
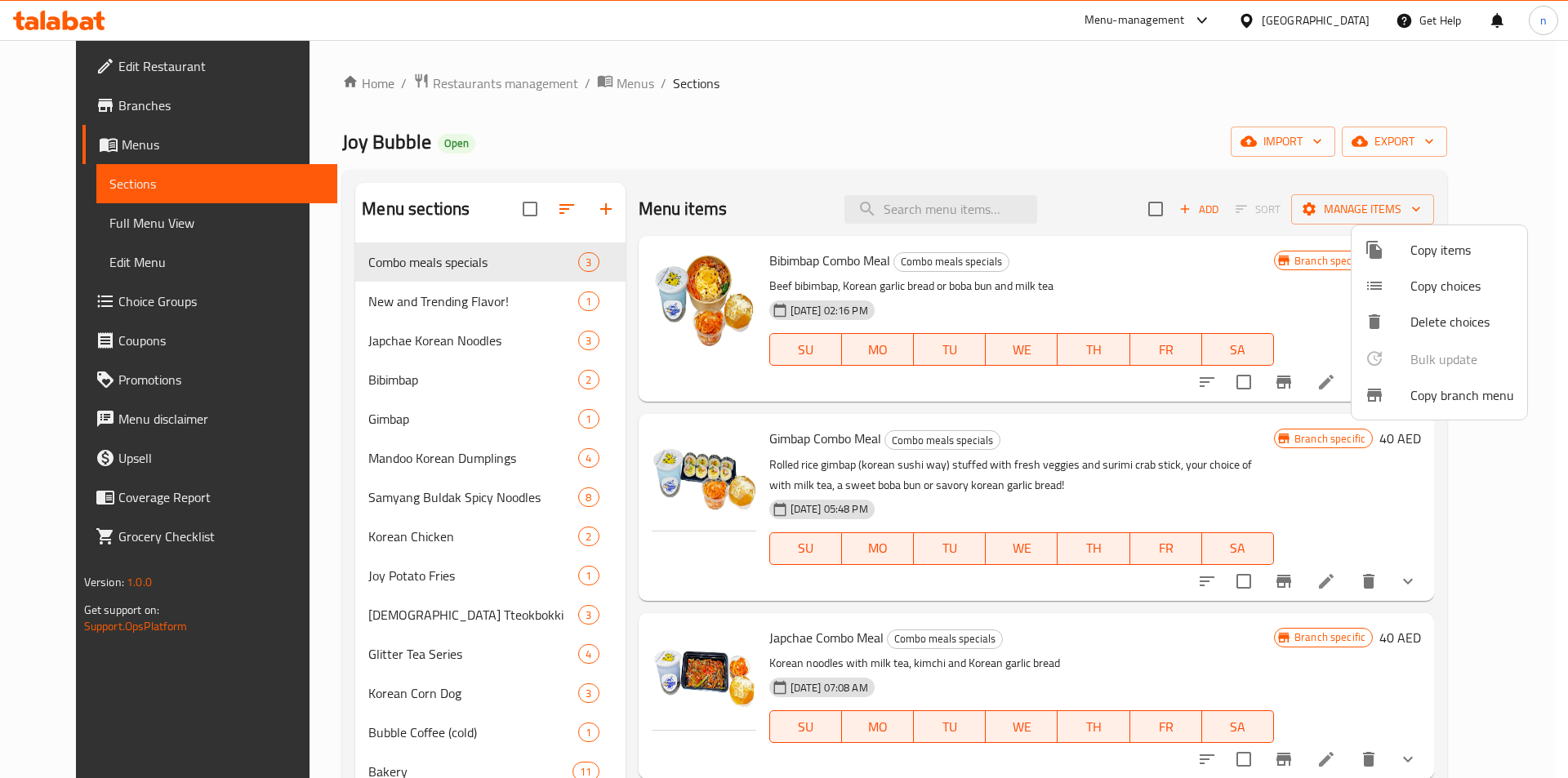
click at [1391, 398] on div at bounding box center [1387, 395] width 45 height 20
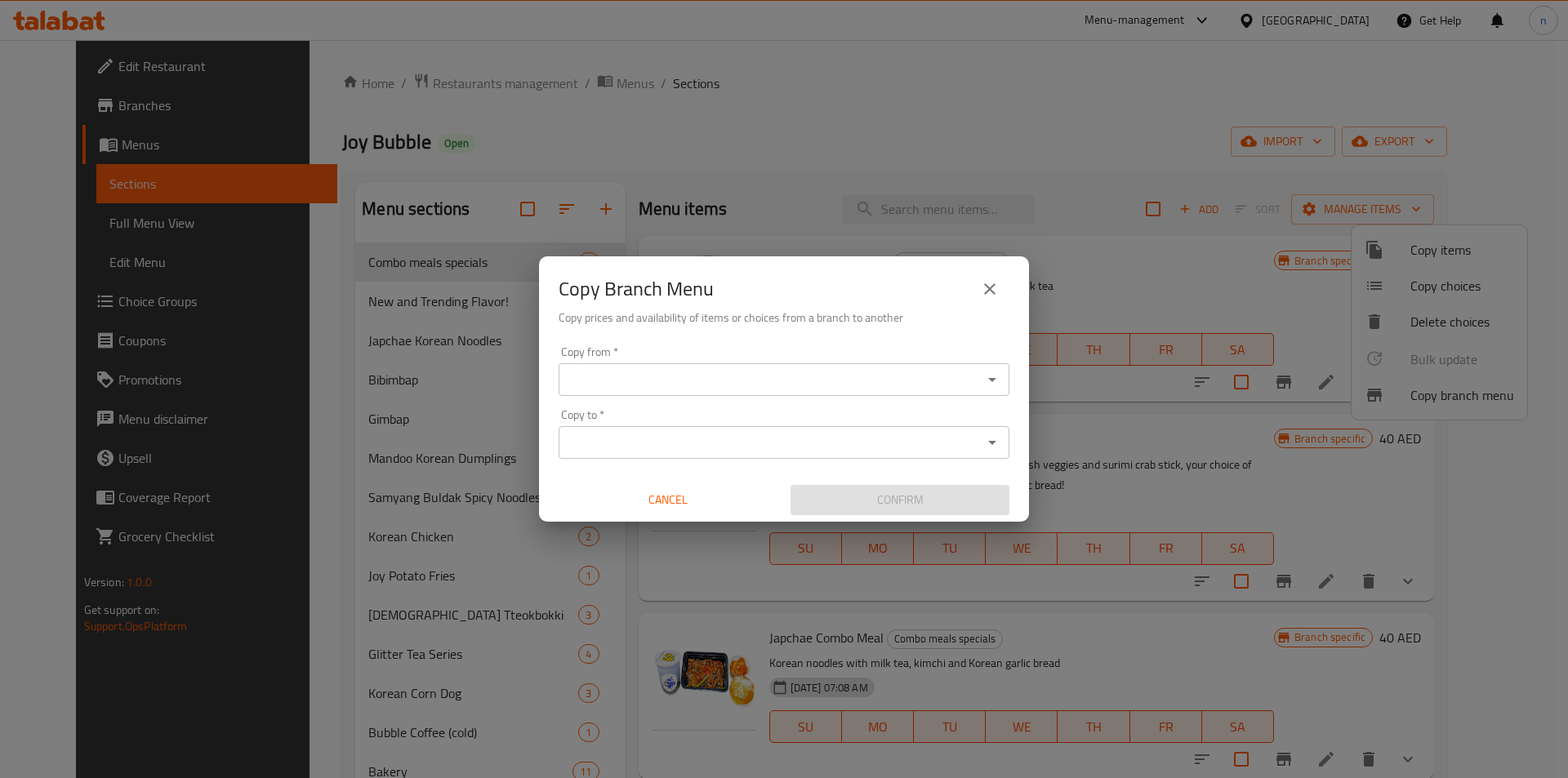
click at [1007, 437] on div "Copy to *" at bounding box center [784, 442] width 451 height 32
click at [986, 446] on icon "Open" at bounding box center [992, 442] width 20 height 20
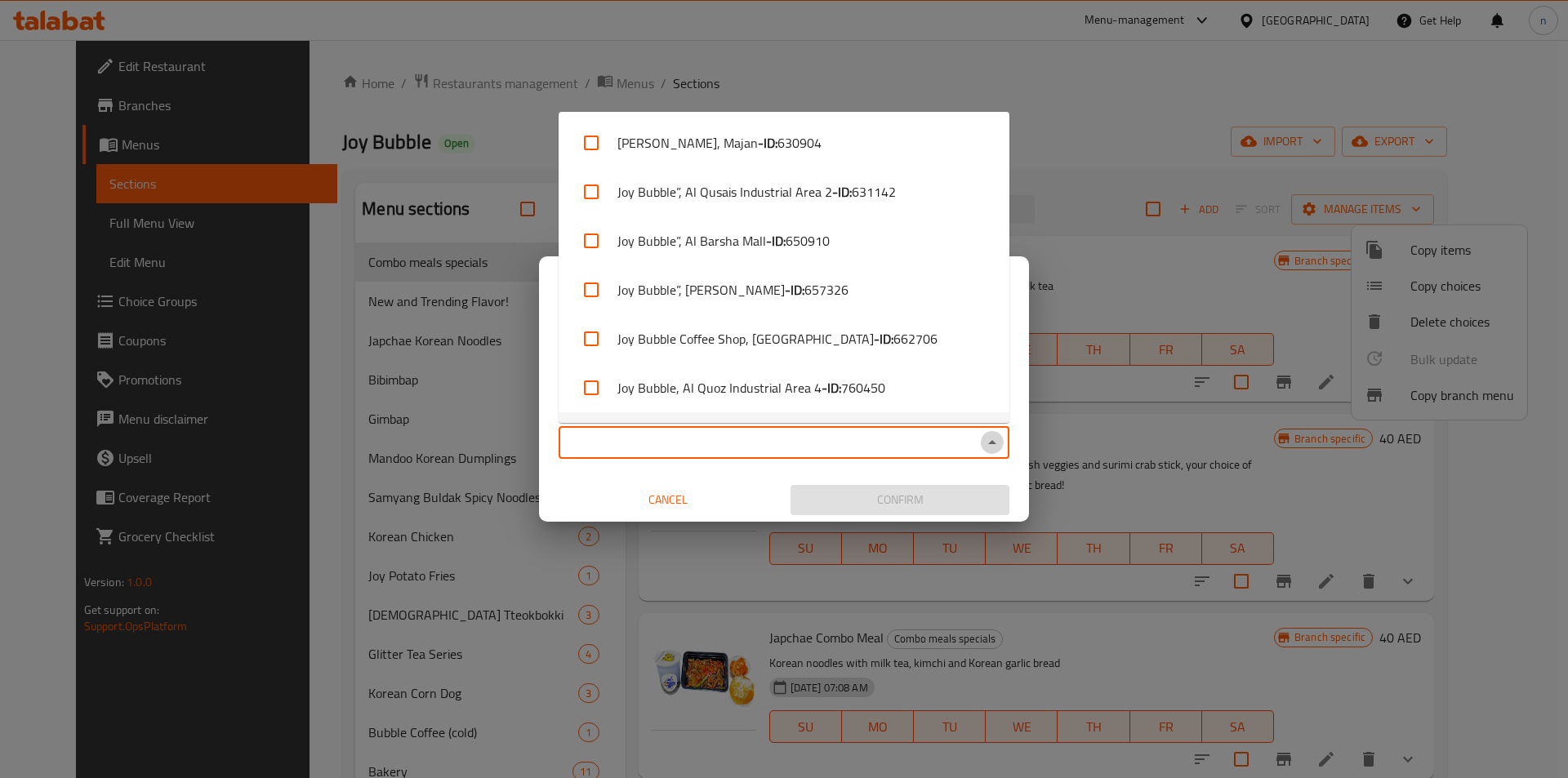
click at [989, 448] on icon "Close" at bounding box center [992, 442] width 20 height 20
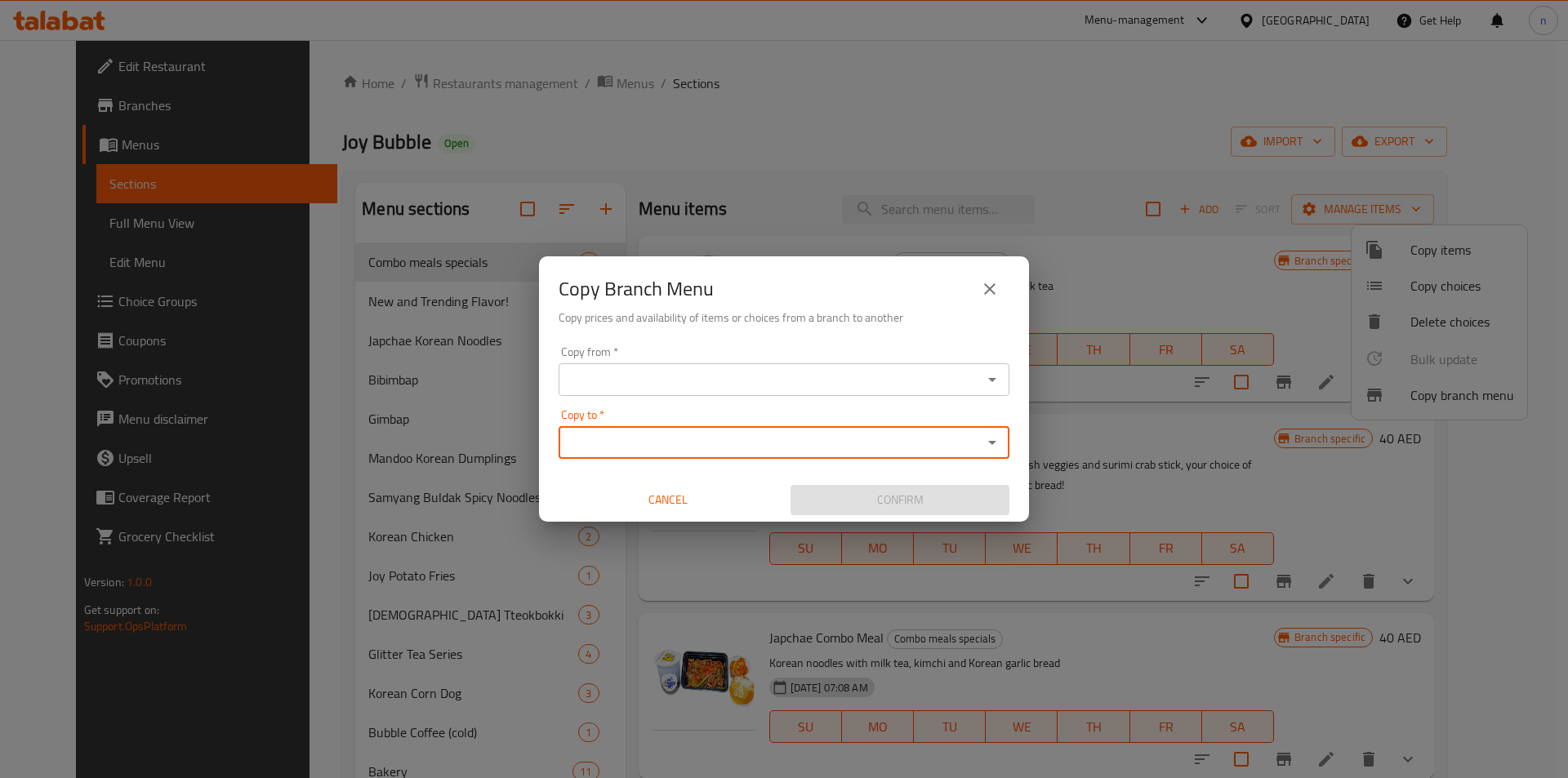
click at [985, 449] on icon "Open" at bounding box center [992, 442] width 20 height 20
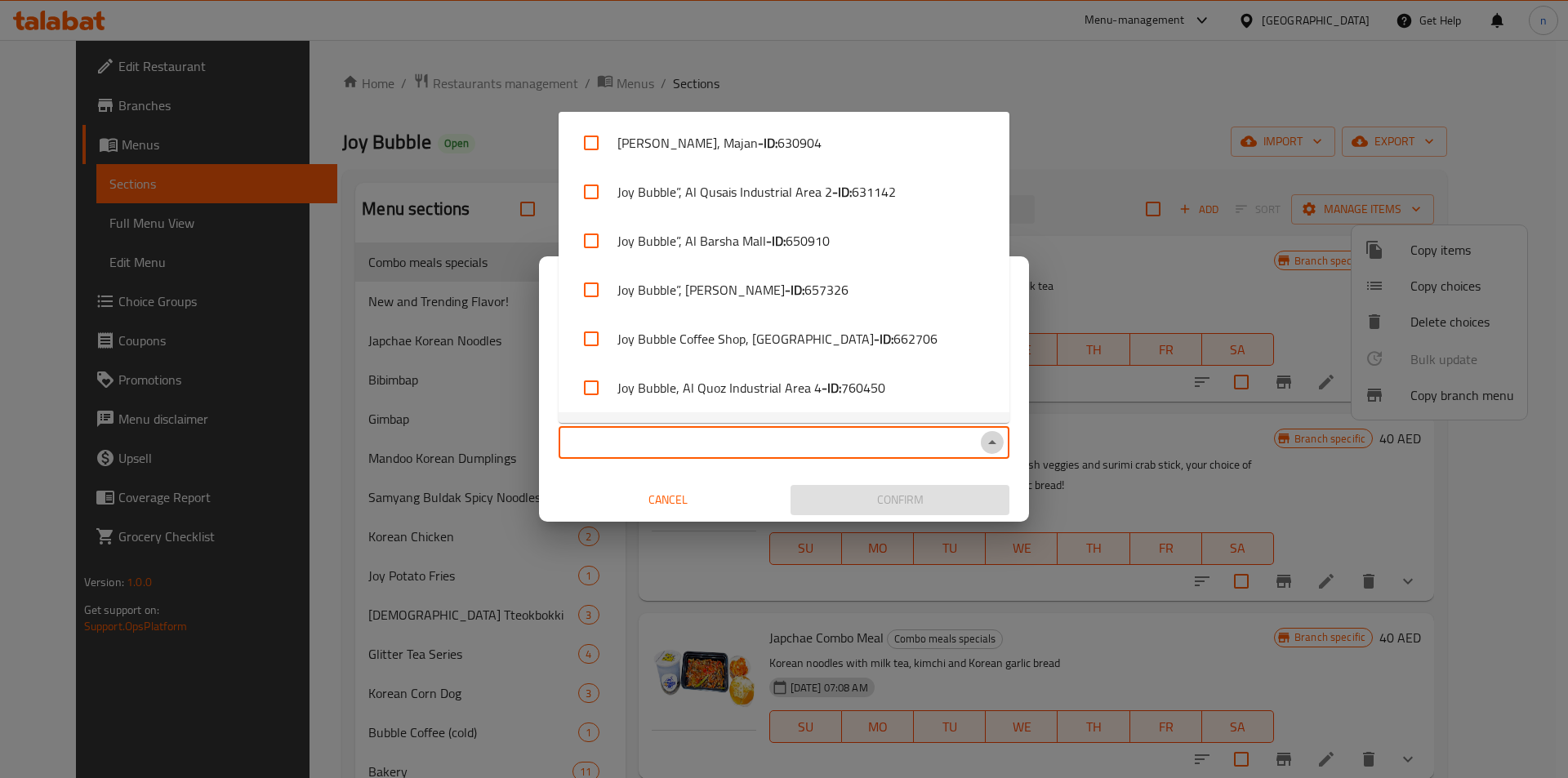
click at [994, 451] on icon "Close" at bounding box center [992, 442] width 20 height 20
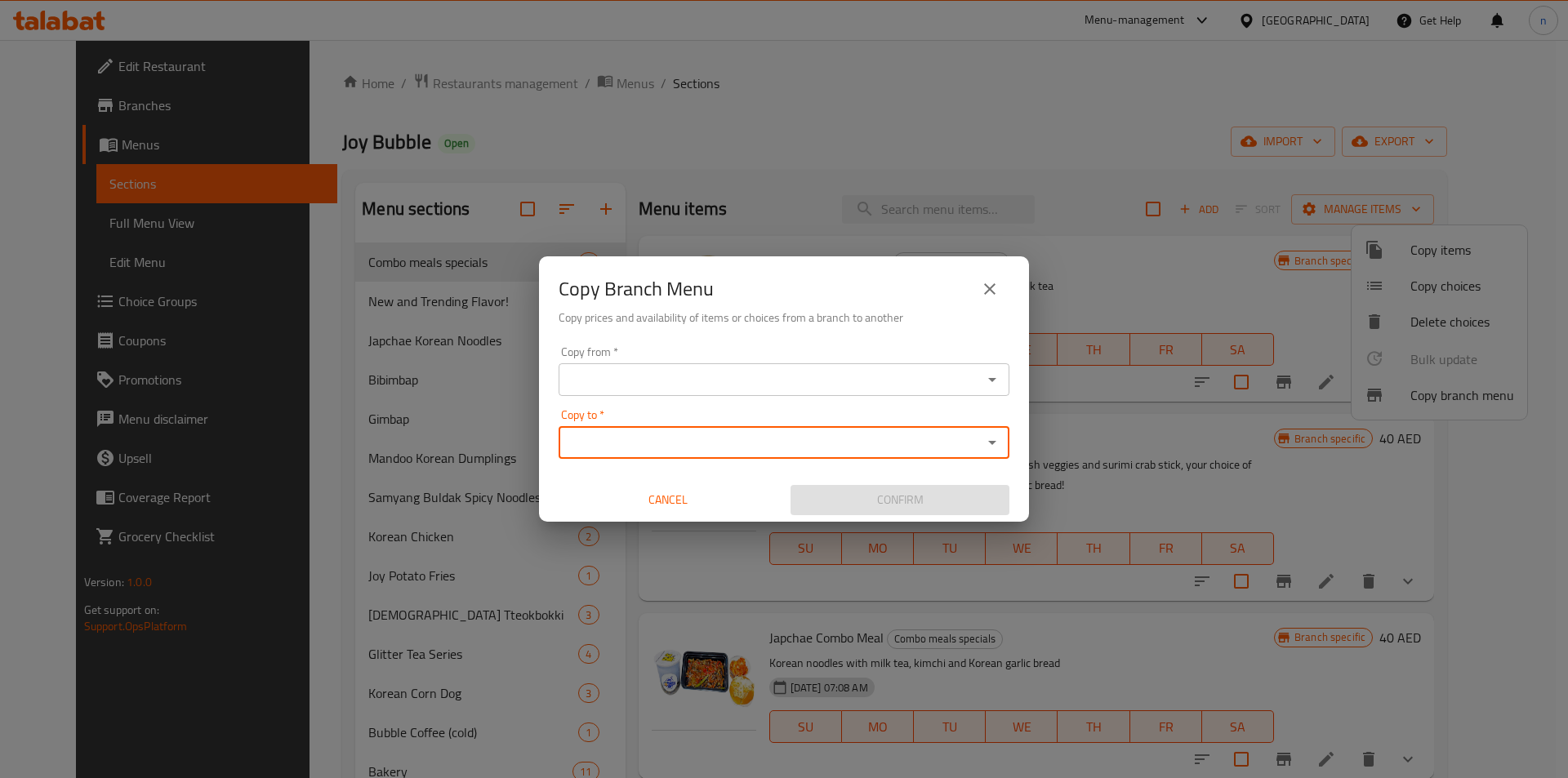
click at [996, 393] on div "Copy from *" at bounding box center [784, 380] width 451 height 32
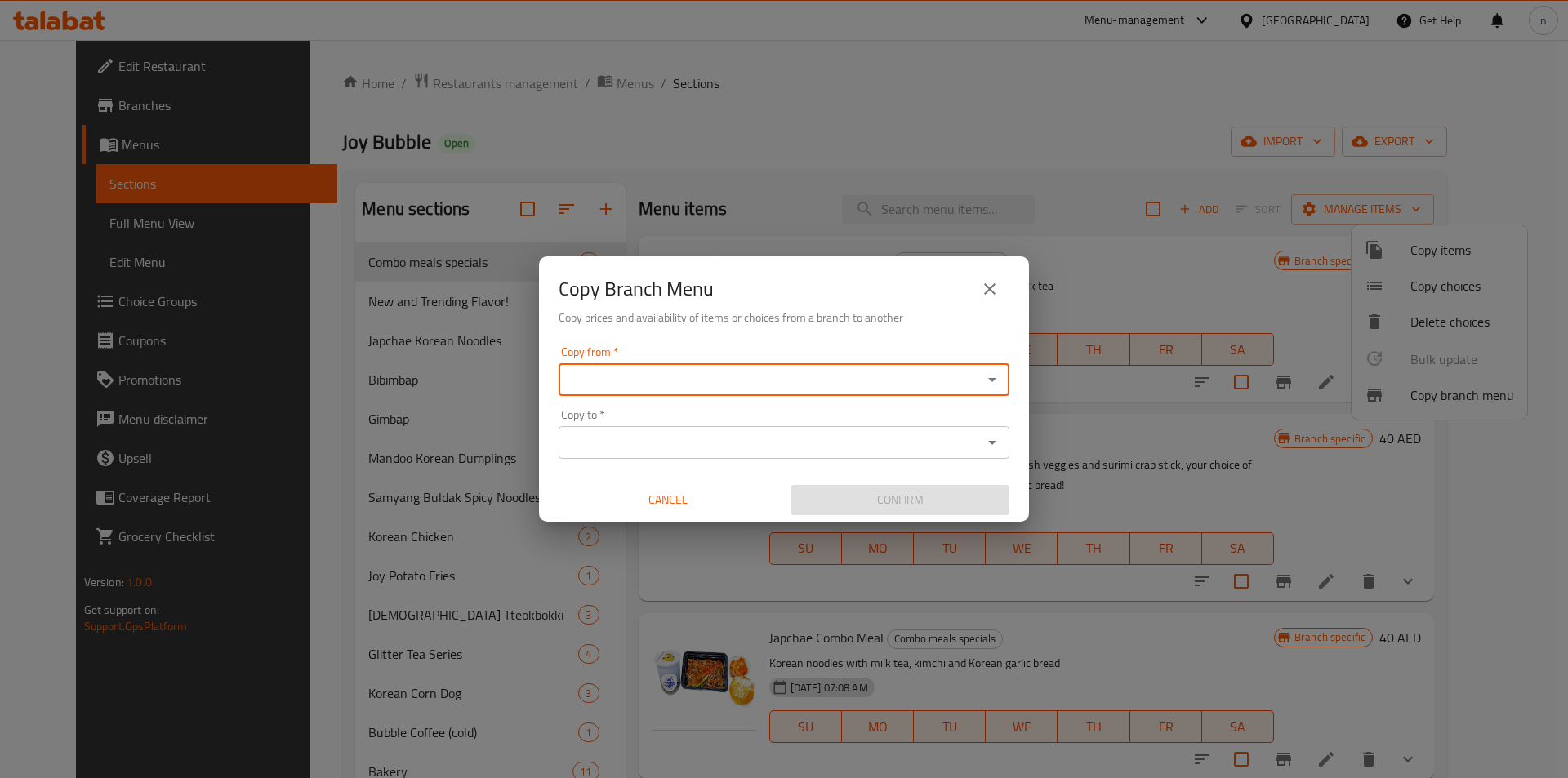
click at [985, 369] on div at bounding box center [991, 380] width 21 height 23
click at [998, 382] on icon "Open" at bounding box center [992, 380] width 20 height 20
click at [944, 309] on h6 "Copy prices and availability of items or choices from a branch to another" at bounding box center [784, 317] width 451 height 18
click at [989, 440] on icon "Open" at bounding box center [992, 442] width 20 height 20
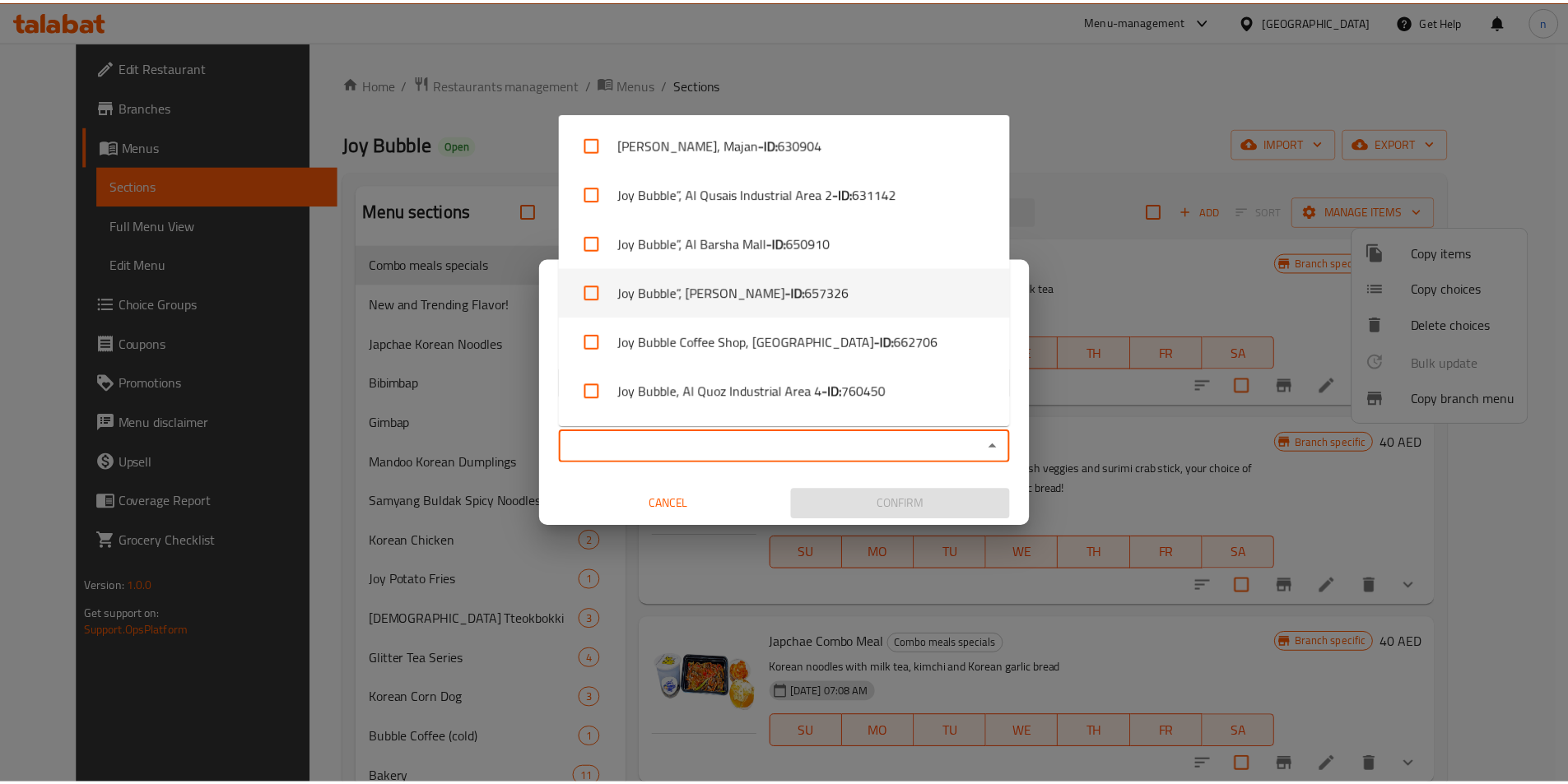
scroll to position [45, 0]
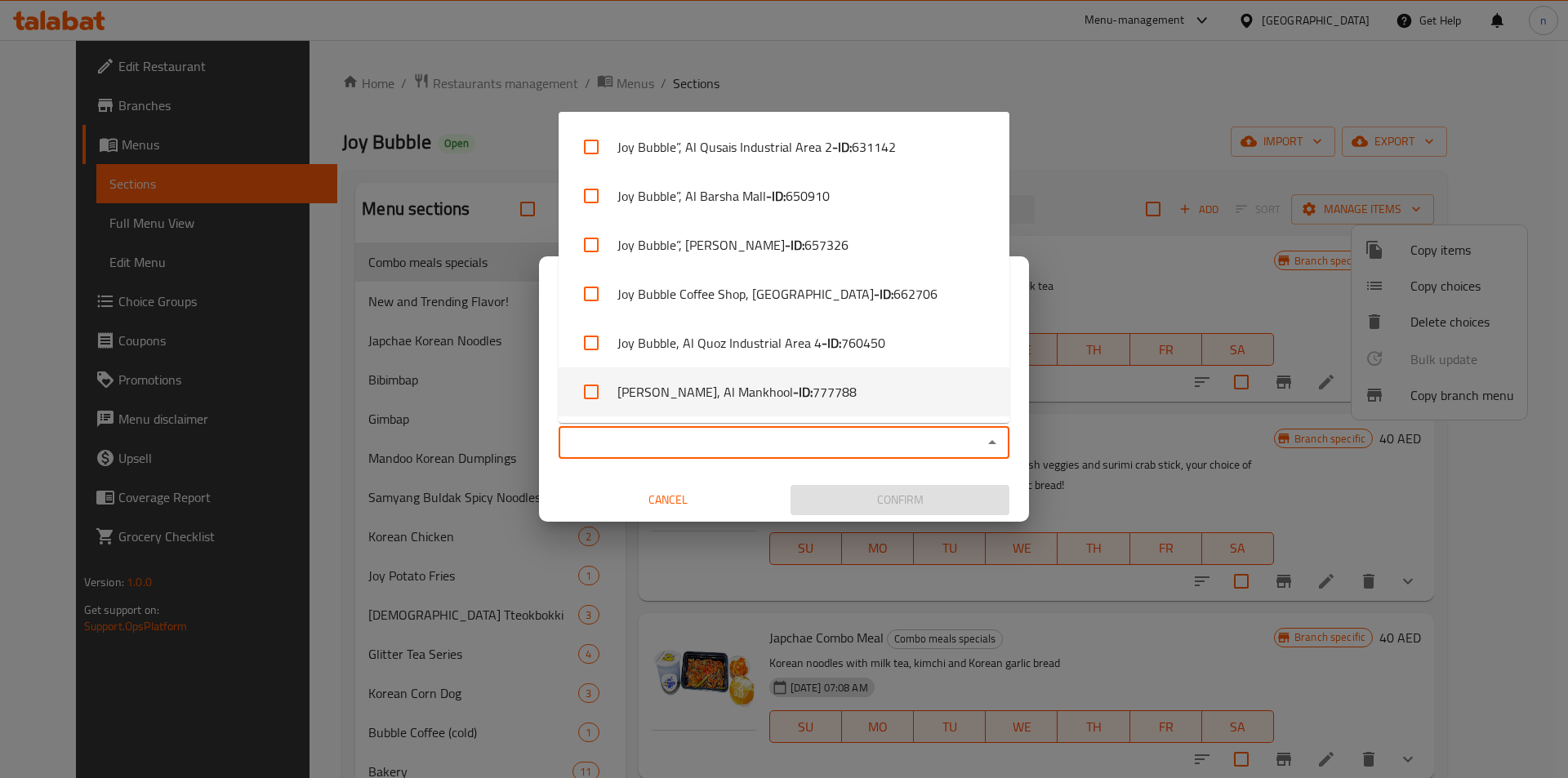
click at [847, 392] on li "Joy Bubble, Al Mankhool - ID: 777788" at bounding box center [784, 392] width 451 height 49
checkbox input "true"
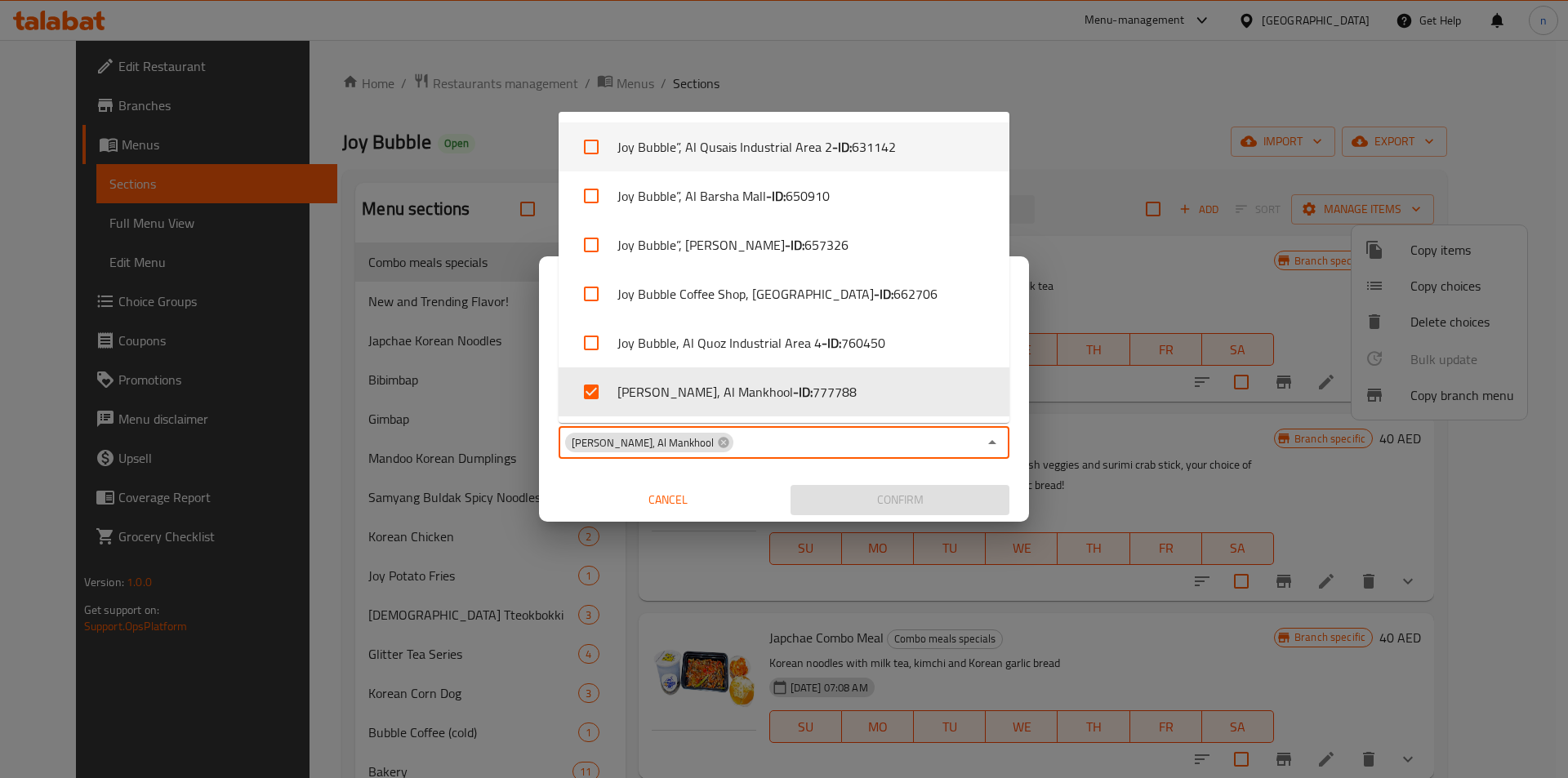
click at [1019, 345] on div "Copy from   * Copy from * Copy to   * Joy Bubble, Al Mankhool Copy to * Cancel …" at bounding box center [783, 431] width 490 height 182
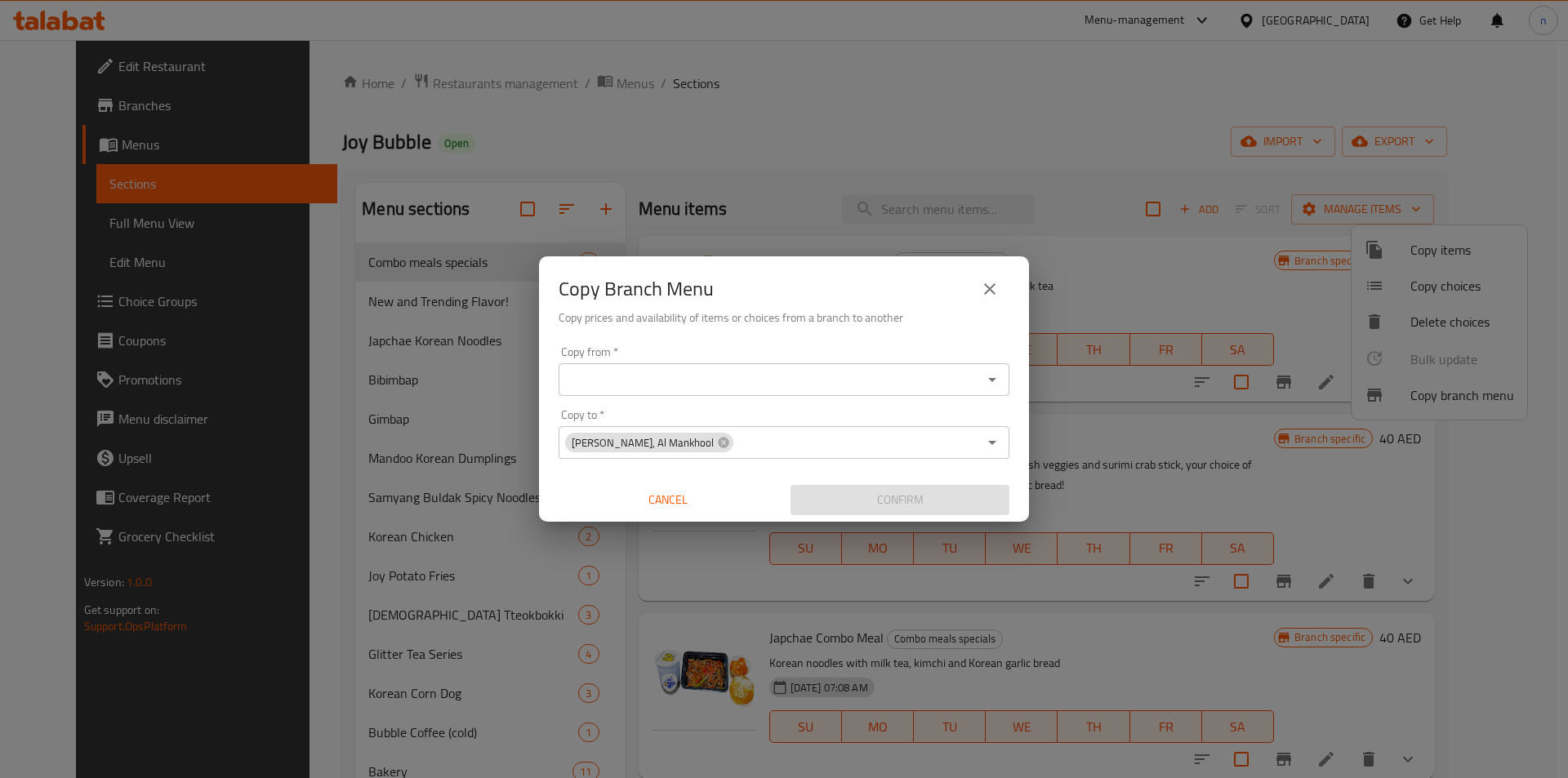
click at [989, 385] on icon "Open" at bounding box center [992, 380] width 20 height 20
click at [973, 382] on input "Copy from   *" at bounding box center [770, 380] width 414 height 23
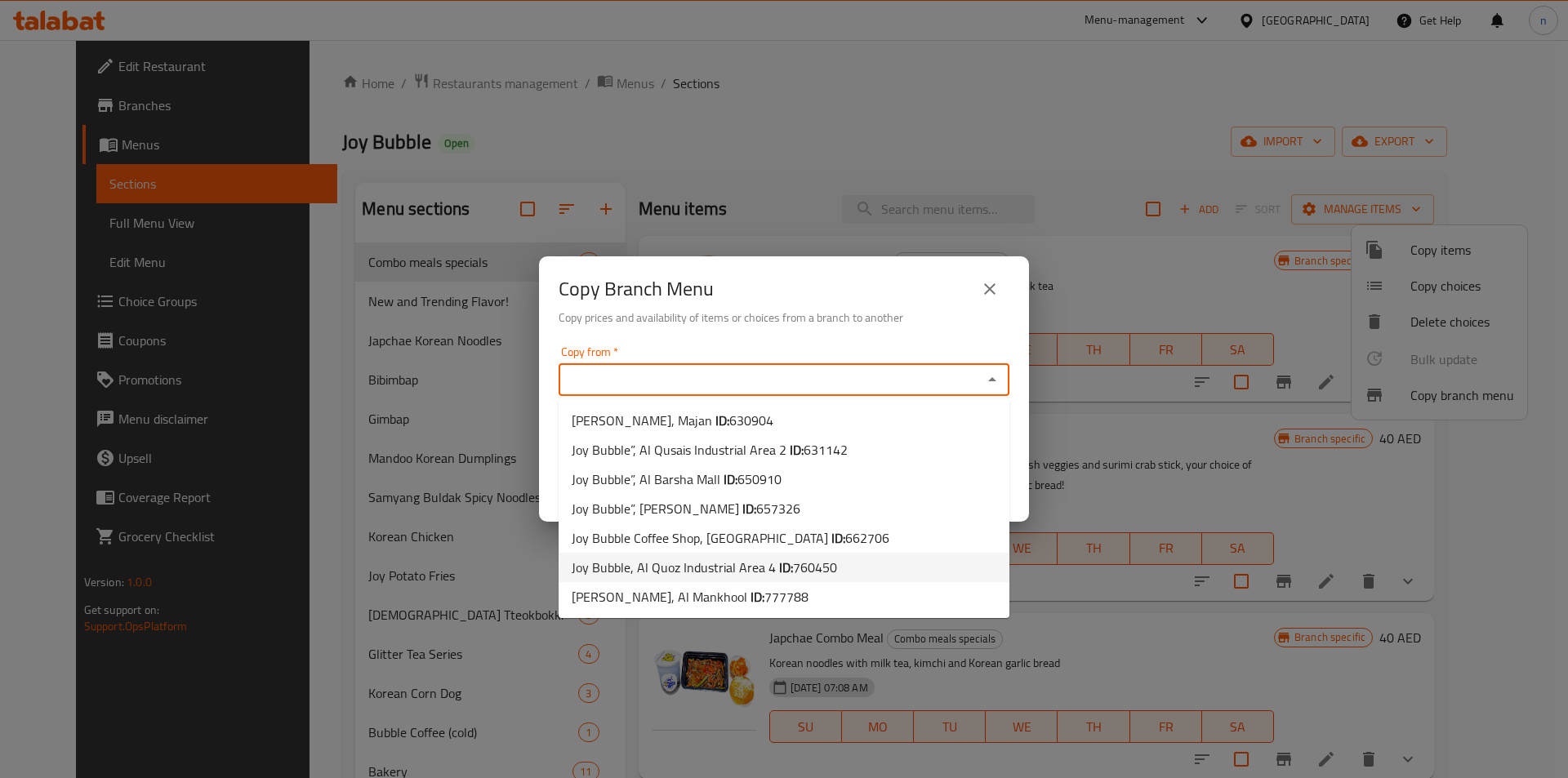
click at [834, 564] on li "Joy Bubble, Al Quoz Industrial Area 4 ID: 760450" at bounding box center [784, 567] width 451 height 29
type input "Joy Bubble, Al Quoz Industrial Area 4"
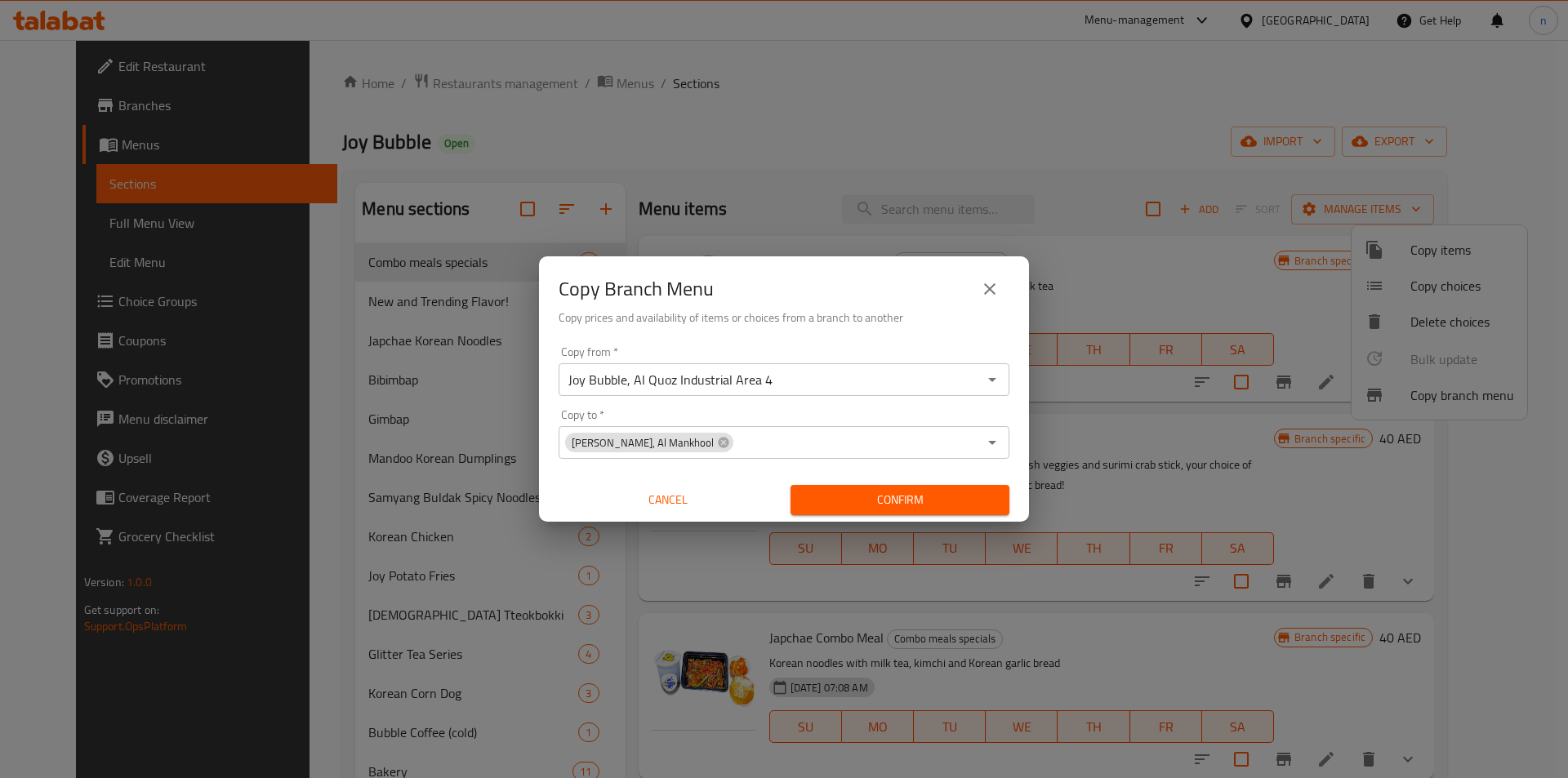
drag, startPoint x: 947, startPoint y: 503, endPoint x: 947, endPoint y: 486, distance: 17.0
click at [947, 493] on span "Confirm" at bounding box center [900, 500] width 193 height 21
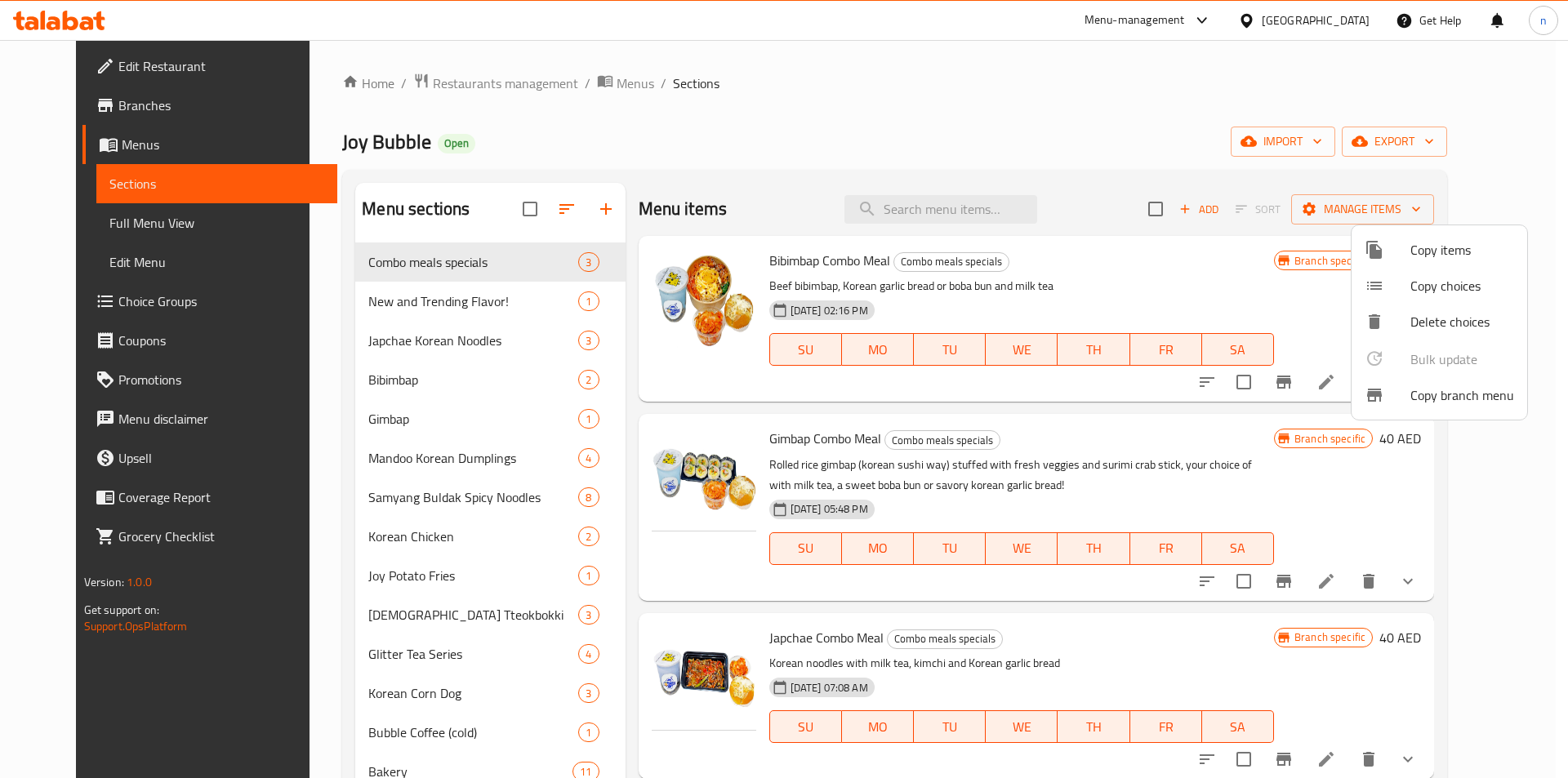
click at [453, 80] on div at bounding box center [784, 389] width 1568 height 778
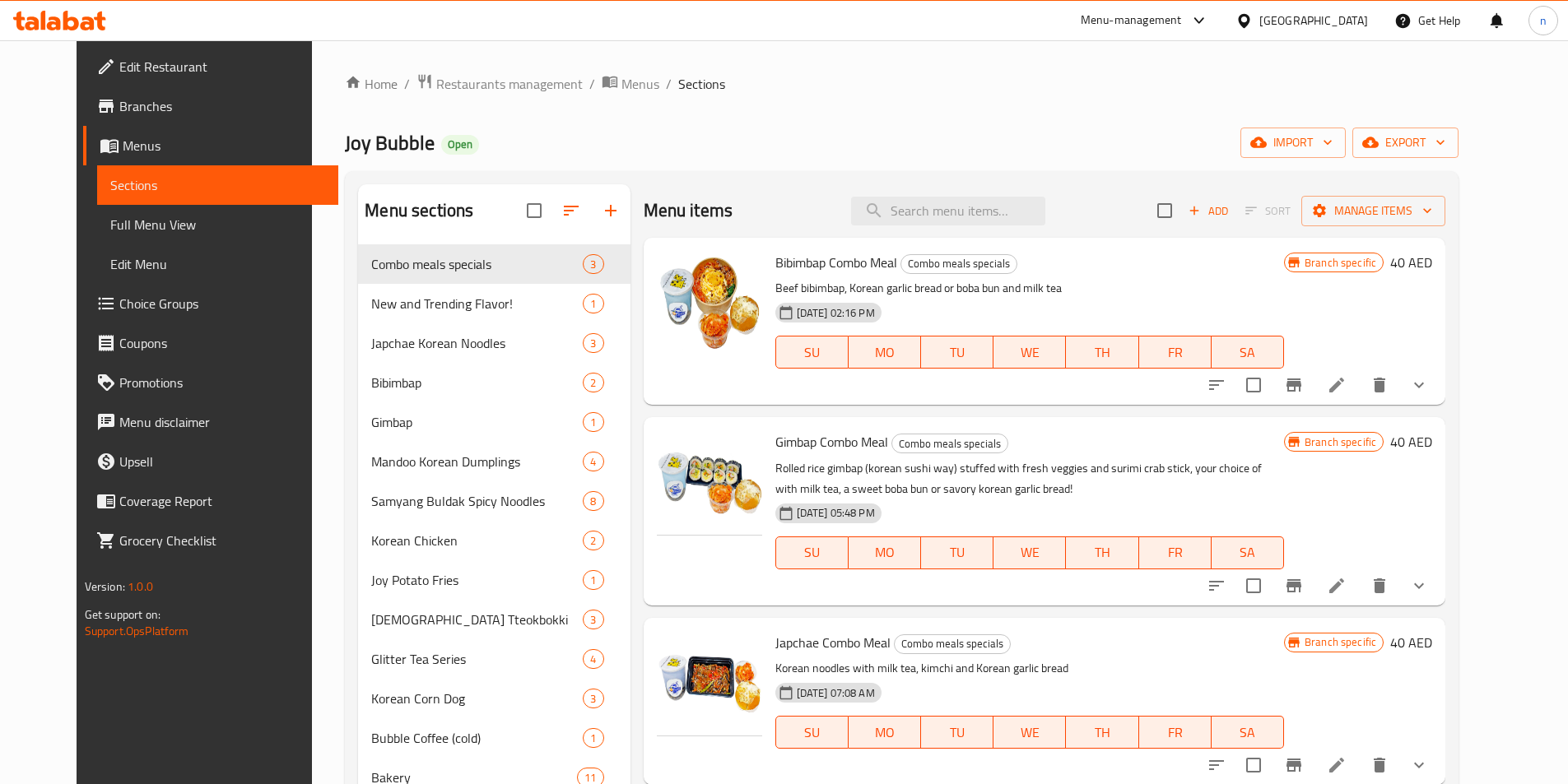
click at [456, 81] on span "Restaurants management" at bounding box center [510, 84] width 147 height 20
